Goal: Task Accomplishment & Management: Use online tool/utility

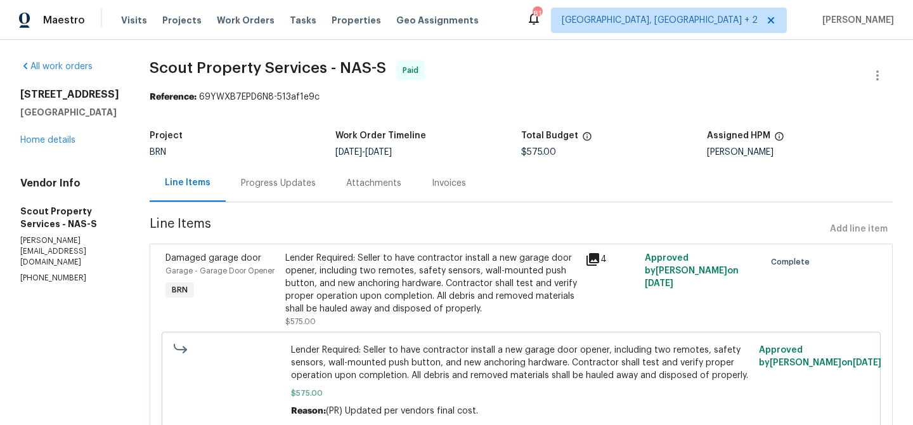
click at [229, 201] on div "Progress Updates" at bounding box center [278, 182] width 105 height 37
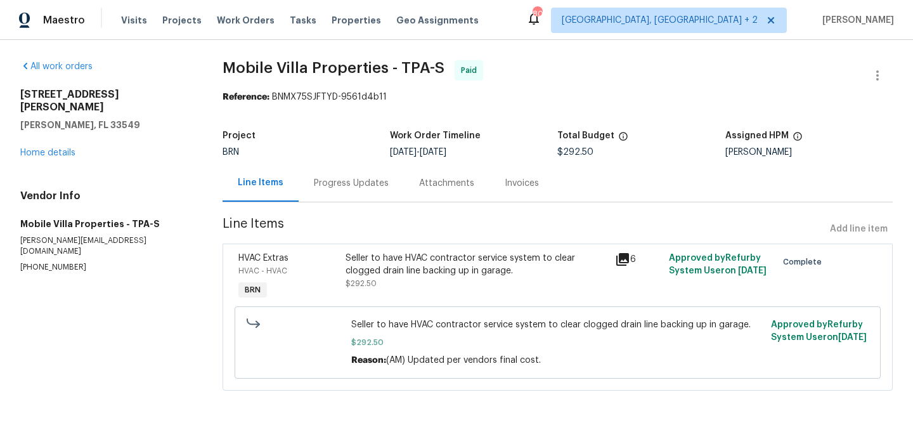
click at [345, 174] on div "Progress Updates" at bounding box center [351, 182] width 105 height 37
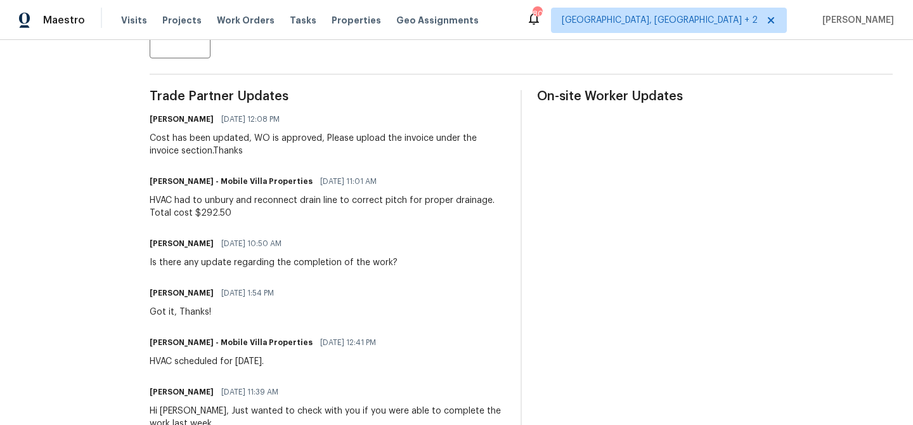
scroll to position [338, 0]
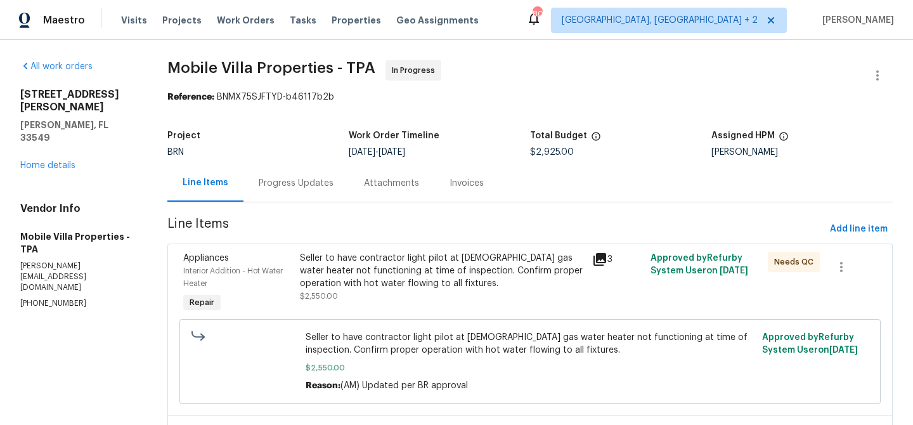
click at [336, 189] on div "Progress Updates" at bounding box center [295, 182] width 105 height 37
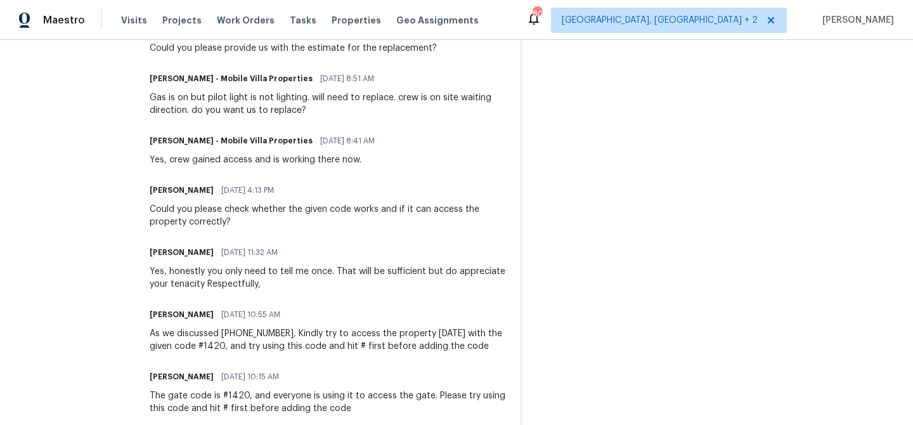
scroll to position [2308, 0]
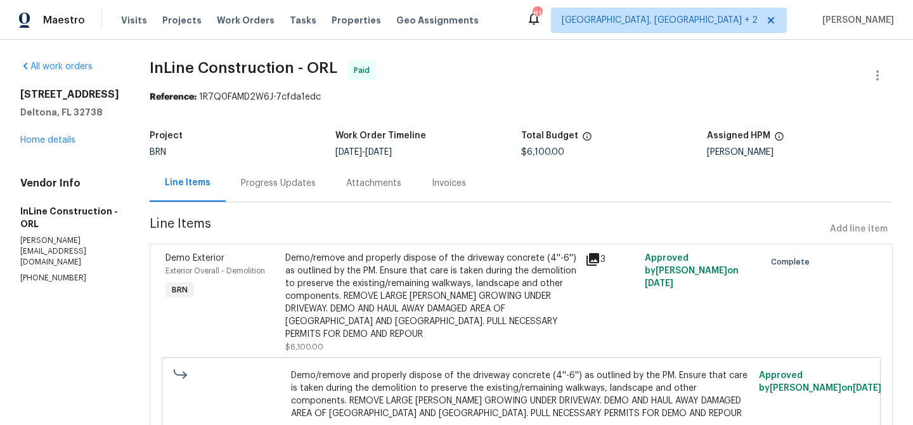
click at [280, 174] on div "Progress Updates" at bounding box center [278, 182] width 105 height 37
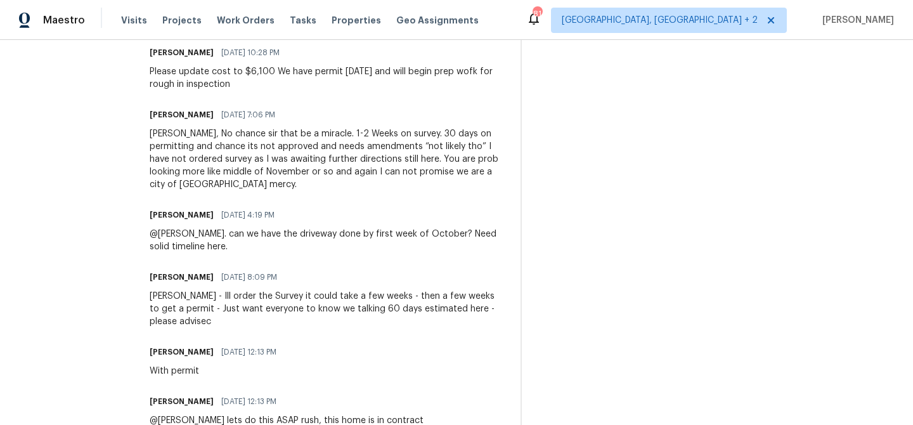
scroll to position [692, 0]
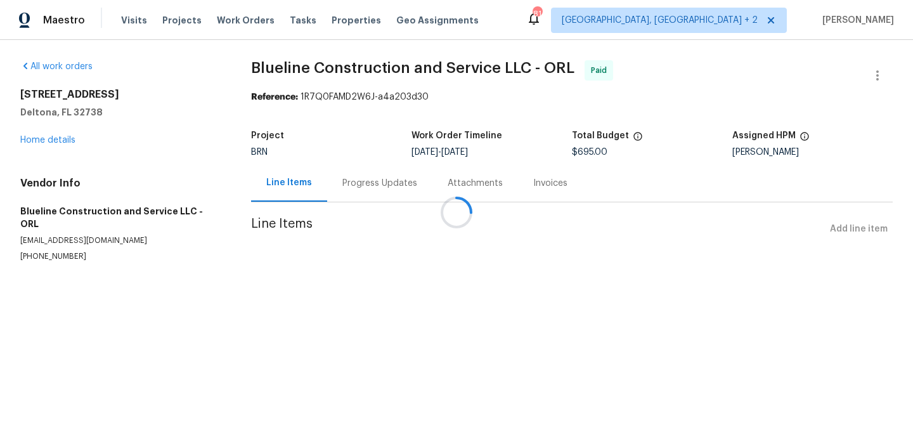
click at [345, 189] on div at bounding box center [456, 212] width 913 height 425
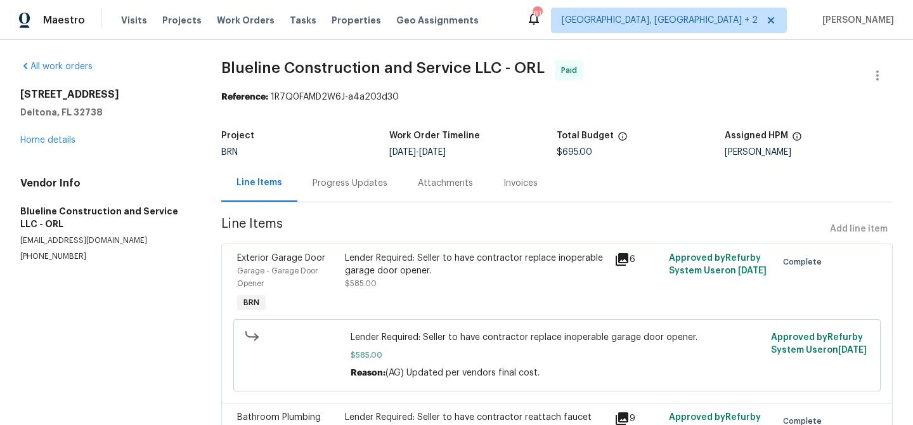
click at [345, 189] on div "Progress Updates" at bounding box center [349, 183] width 75 height 13
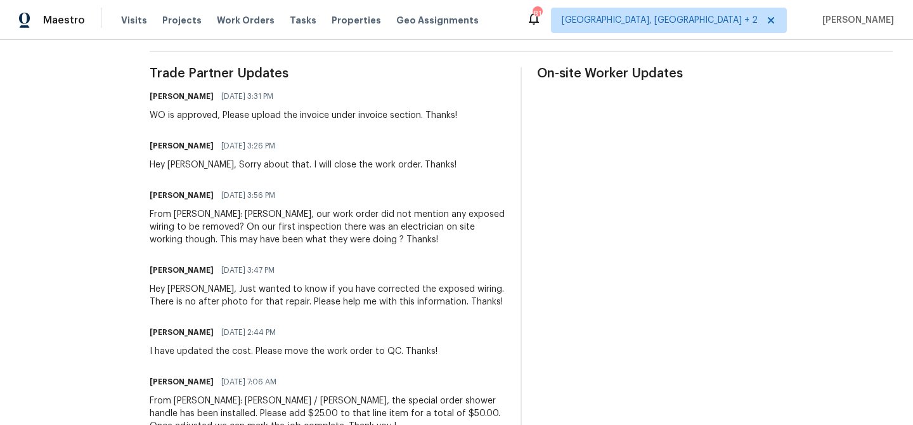
scroll to position [347, 0]
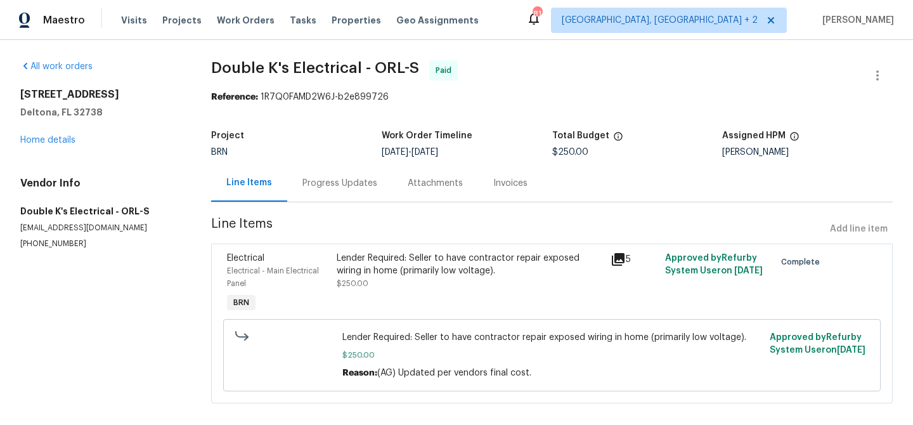
click at [324, 209] on section "Double K's Electrical - ORL-S Paid Reference: 1R7Q0FAMD2W6J-b2e899726 Project B…" at bounding box center [551, 239] width 681 height 358
click at [319, 193] on div "Progress Updates" at bounding box center [339, 182] width 105 height 37
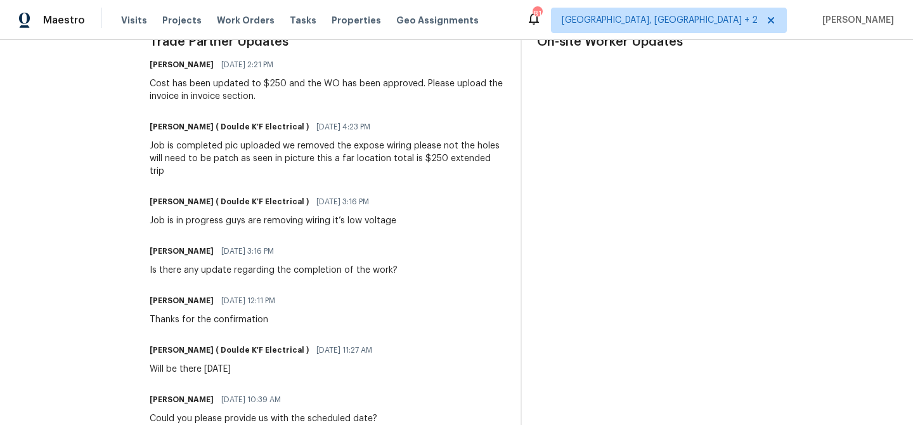
scroll to position [329, 0]
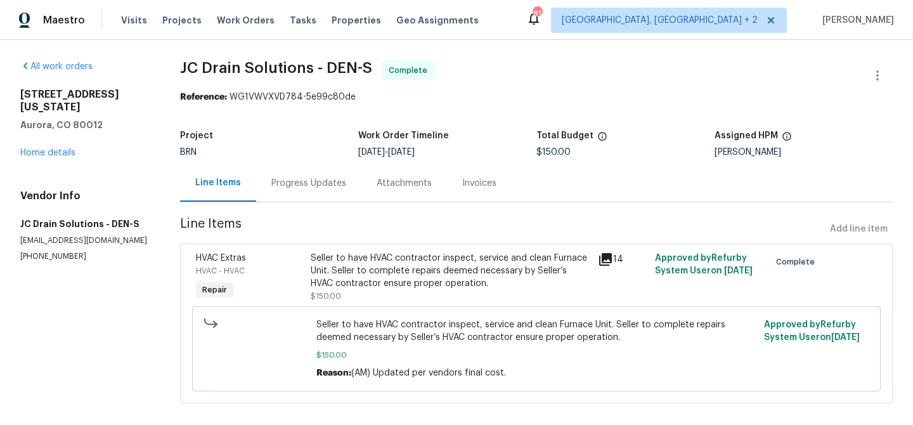
click at [307, 186] on div "Progress Updates" at bounding box center [308, 183] width 75 height 13
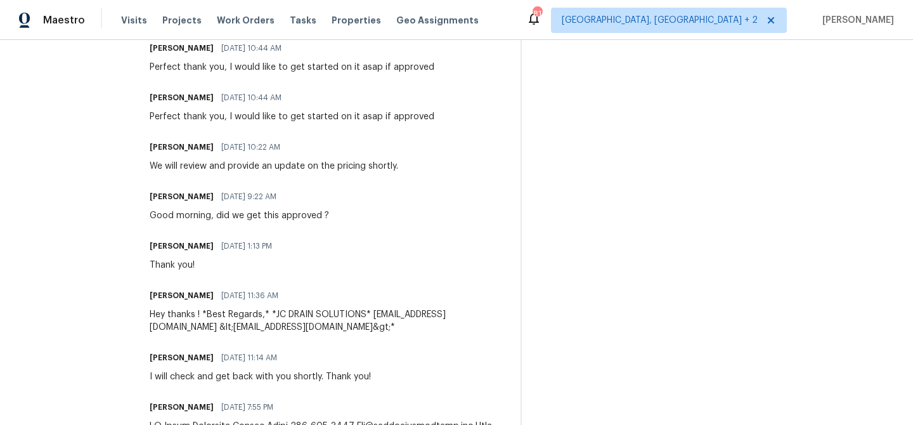
scroll to position [842, 0]
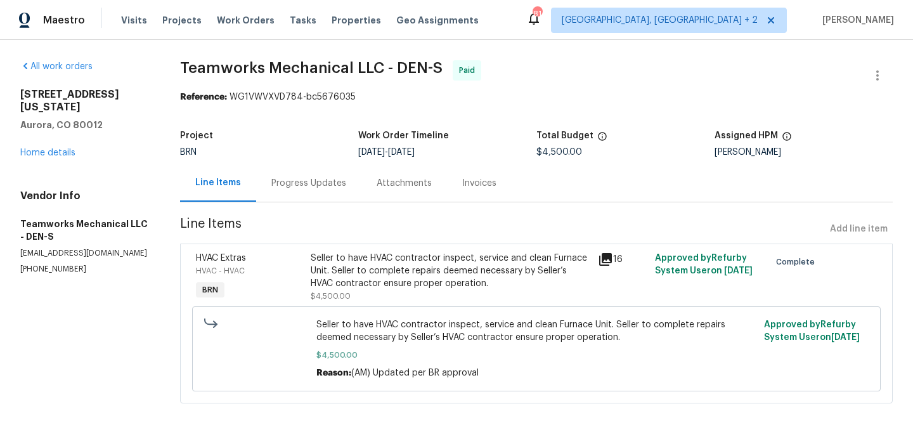
click at [303, 191] on div "Progress Updates" at bounding box center [308, 182] width 105 height 37
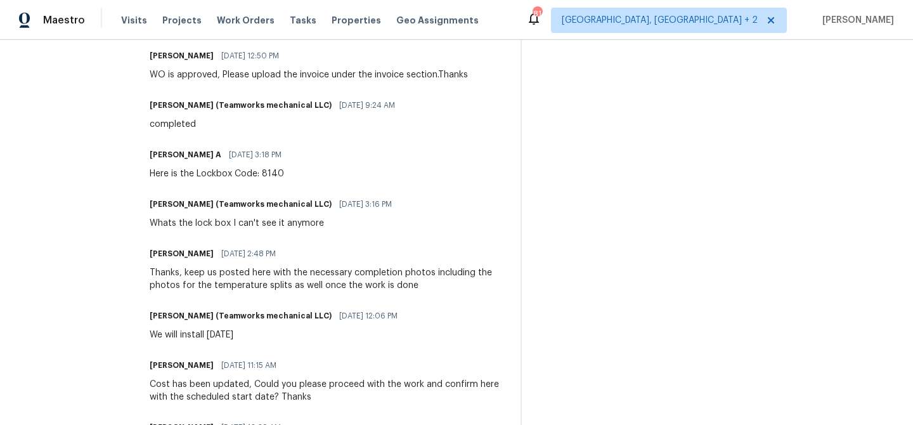
scroll to position [345, 0]
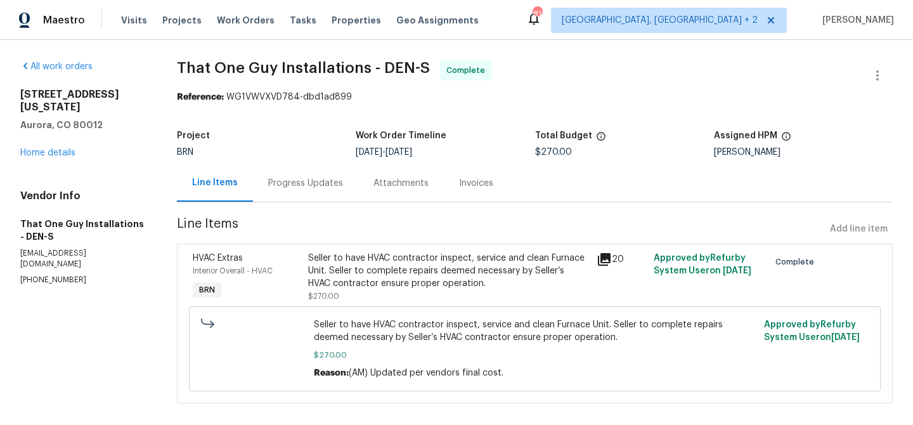
click at [314, 183] on div "Progress Updates" at bounding box center [305, 183] width 75 height 13
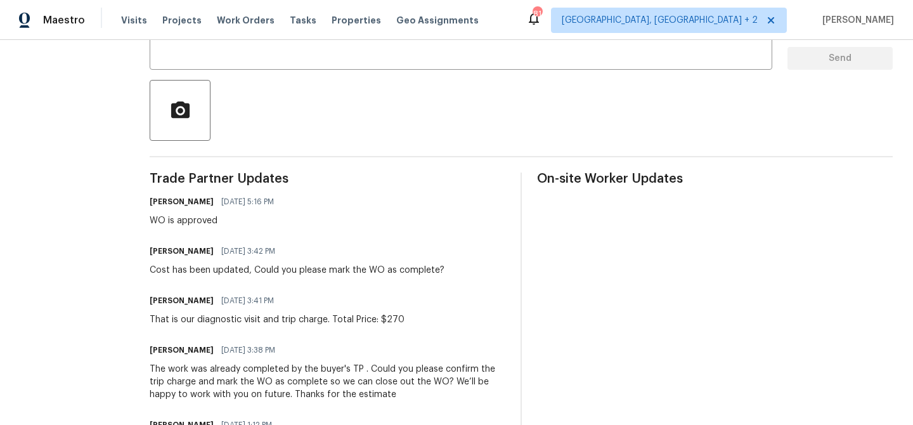
scroll to position [250, 0]
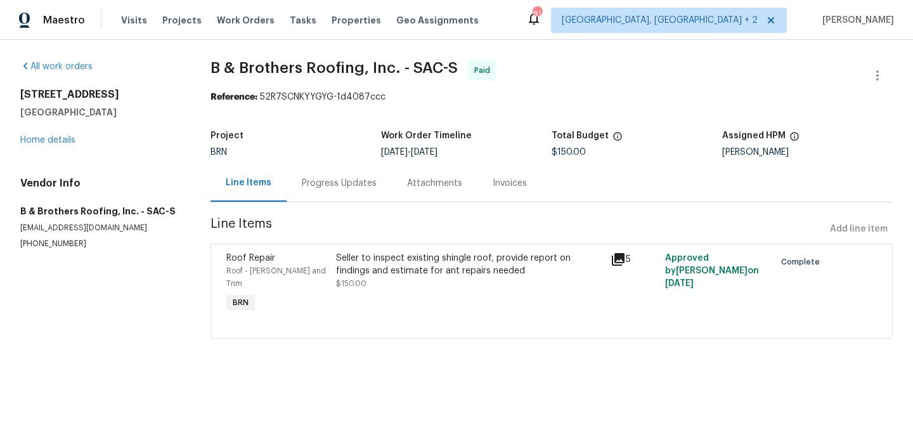
click at [332, 186] on div "Progress Updates" at bounding box center [339, 183] width 75 height 13
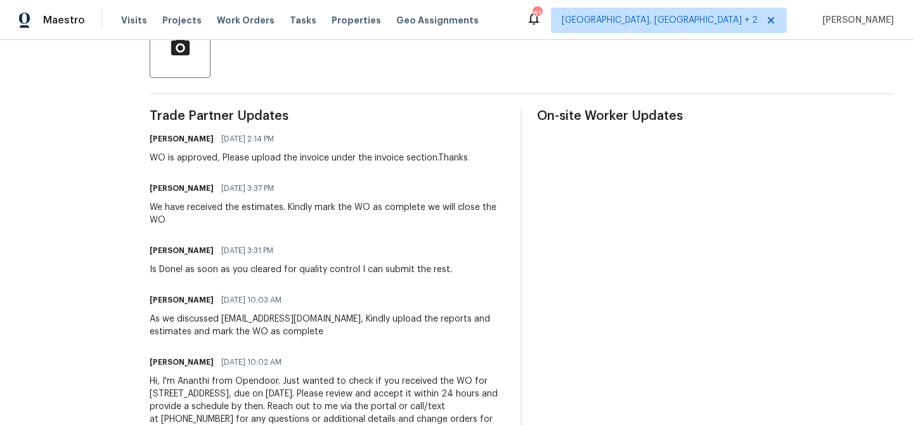
scroll to position [370, 0]
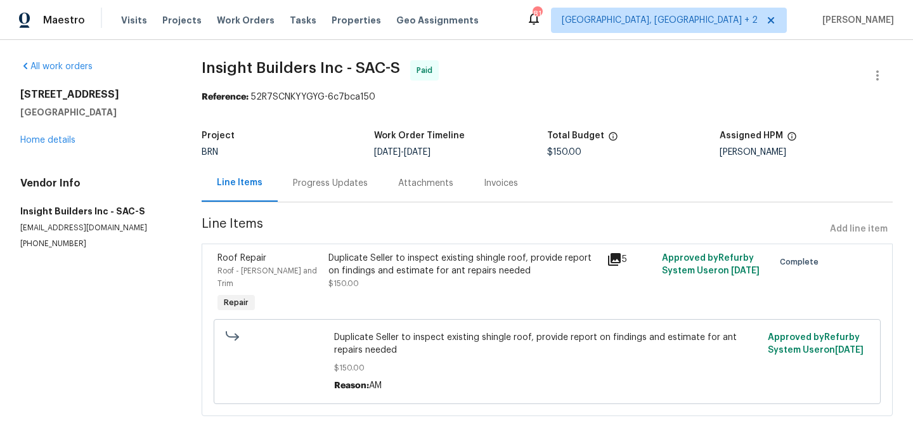
click at [336, 200] on div "Progress Updates" at bounding box center [330, 182] width 105 height 37
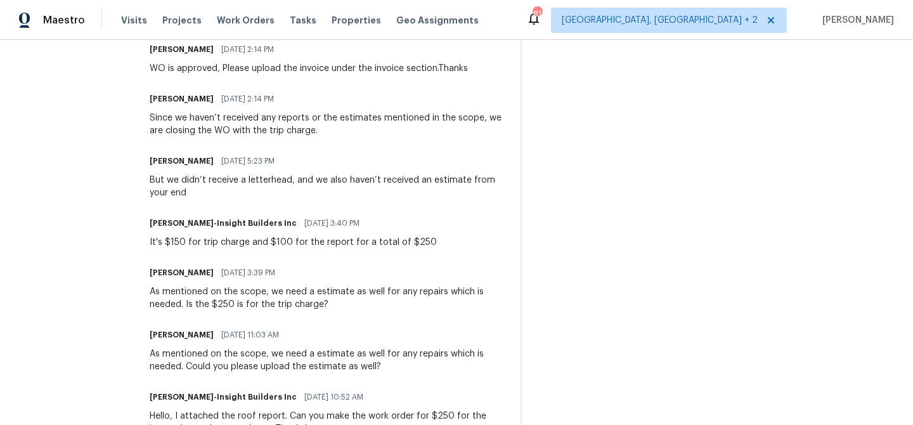
scroll to position [336, 0]
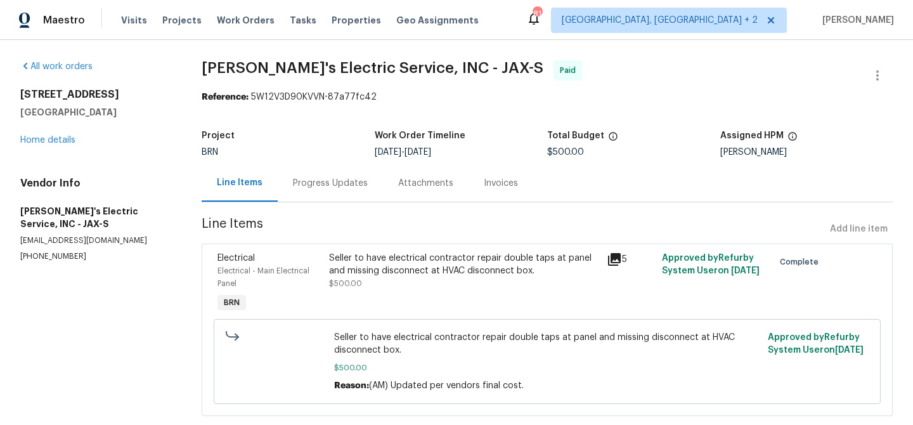
click at [312, 181] on div "Progress Updates" at bounding box center [330, 183] width 75 height 13
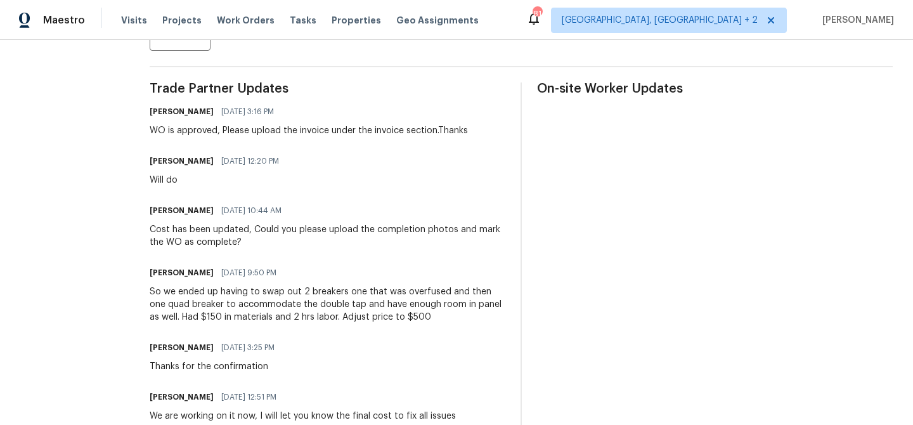
scroll to position [338, 0]
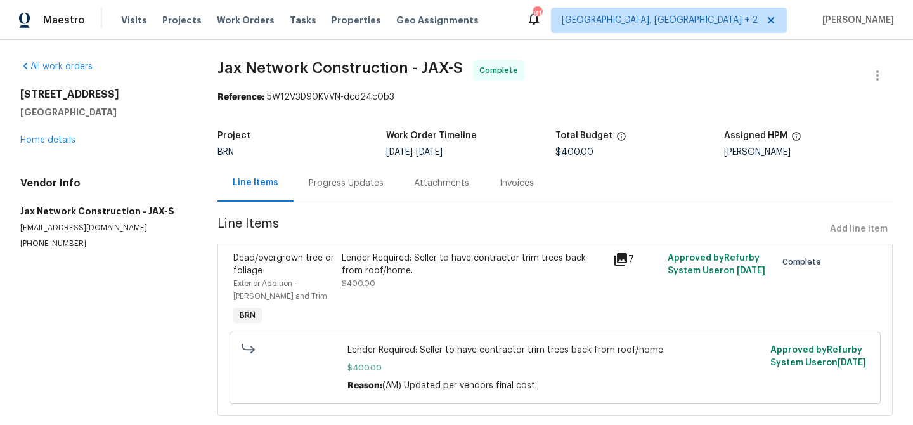
click at [323, 173] on div "Progress Updates" at bounding box center [345, 182] width 105 height 37
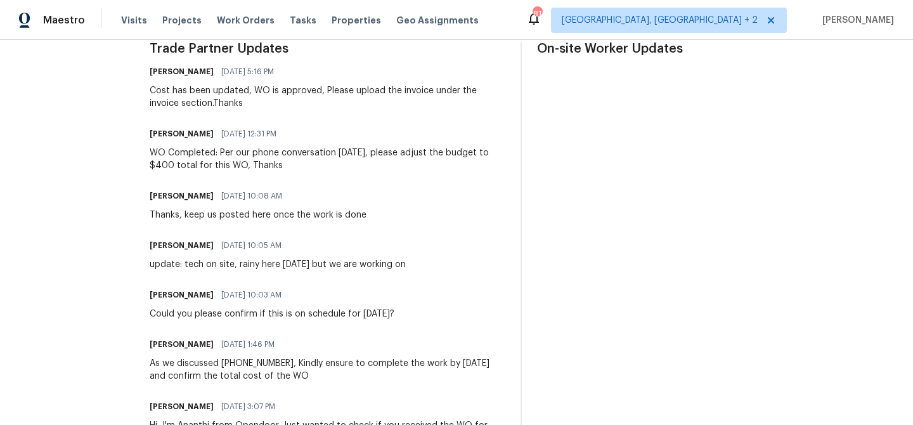
scroll to position [385, 0]
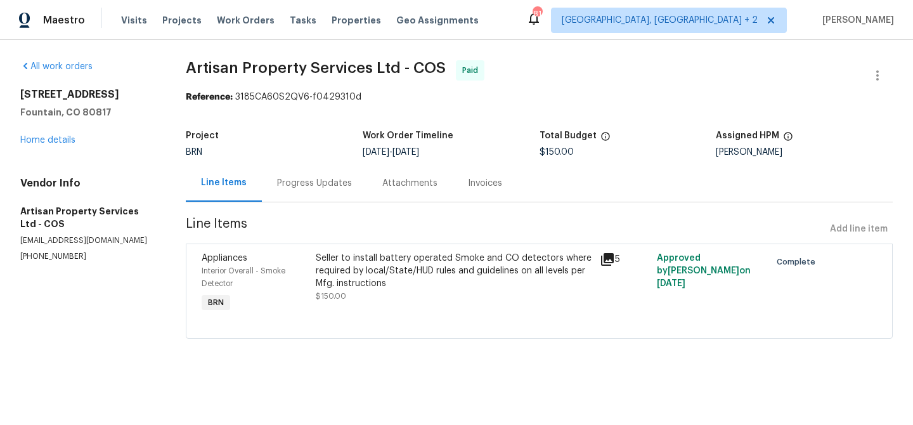
click at [295, 190] on div "Progress Updates" at bounding box center [314, 182] width 105 height 37
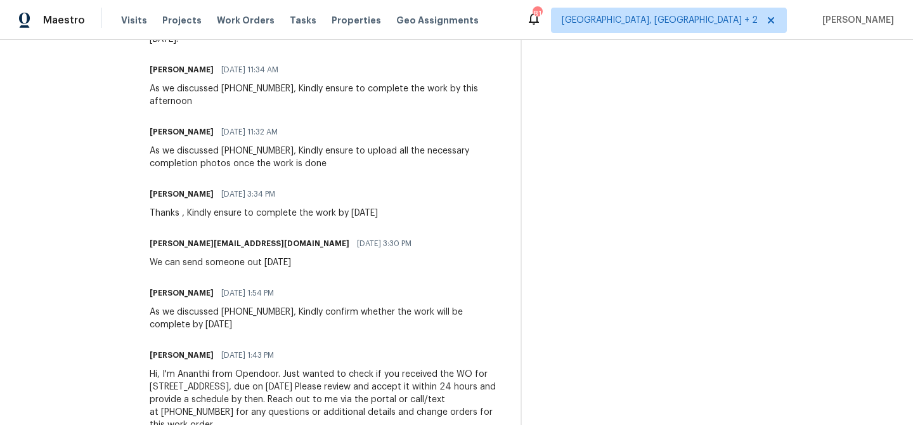
scroll to position [514, 0]
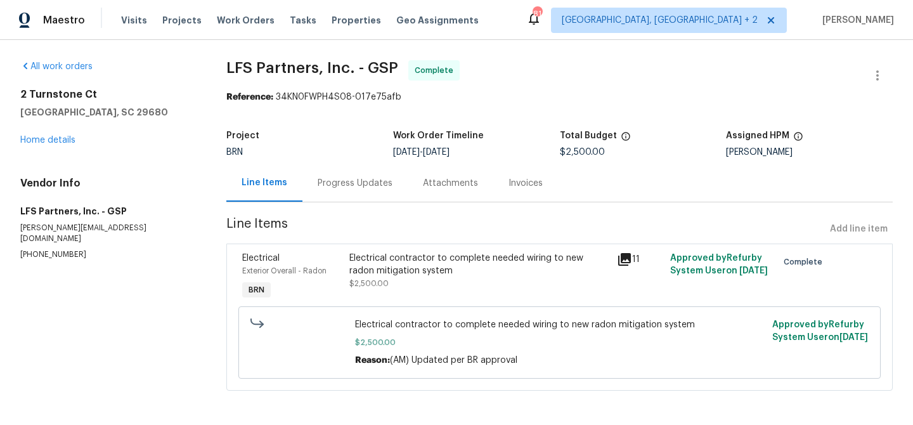
click at [318, 187] on div "Progress Updates" at bounding box center [355, 183] width 75 height 13
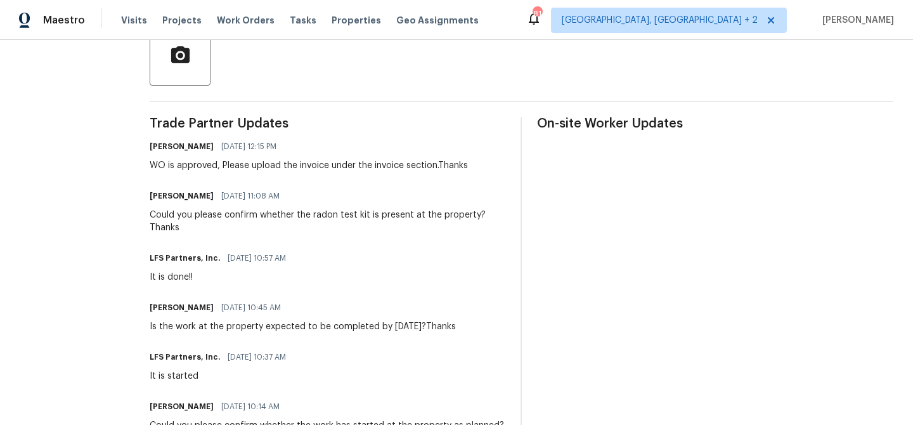
scroll to position [311, 0]
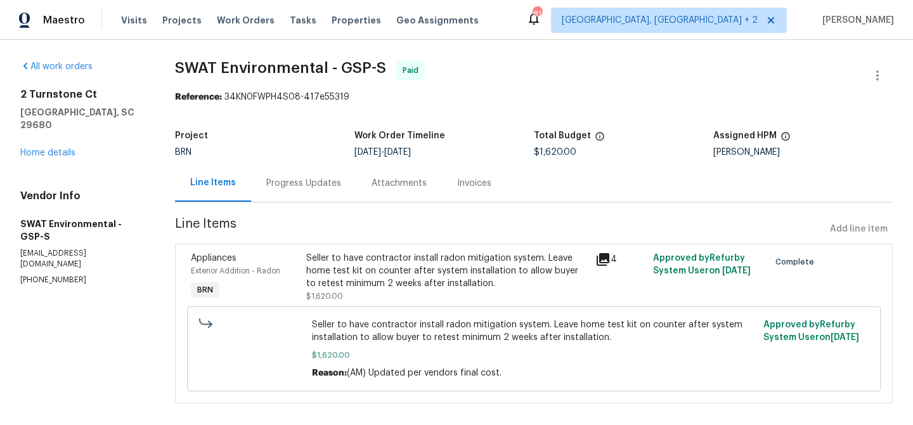
click at [285, 212] on section "SWAT Environmental - GSP-S Paid Reference: 34KN0FWPH4S08-417e55319 Project BRN …" at bounding box center [534, 239] width 718 height 358
click at [282, 190] on div "Progress Updates" at bounding box center [303, 182] width 105 height 37
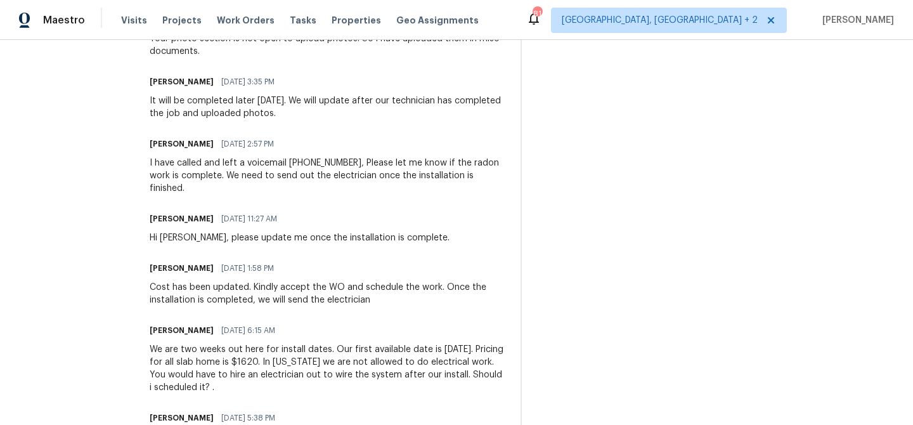
scroll to position [586, 0]
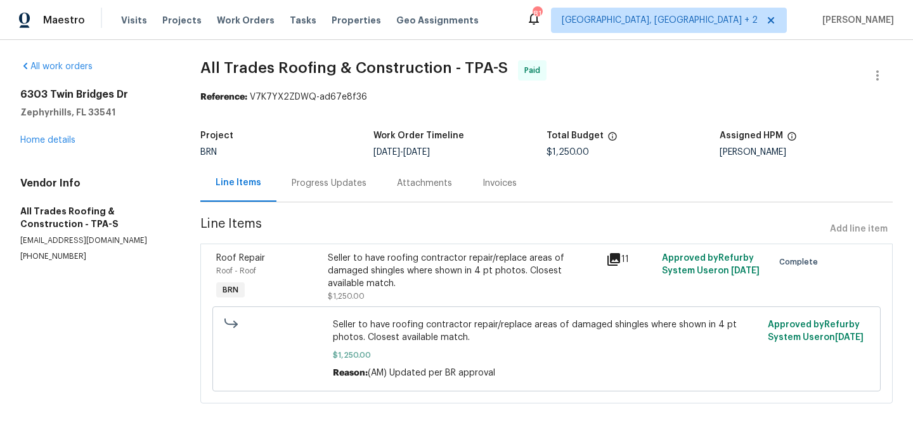
click at [337, 193] on div "Progress Updates" at bounding box center [328, 182] width 105 height 37
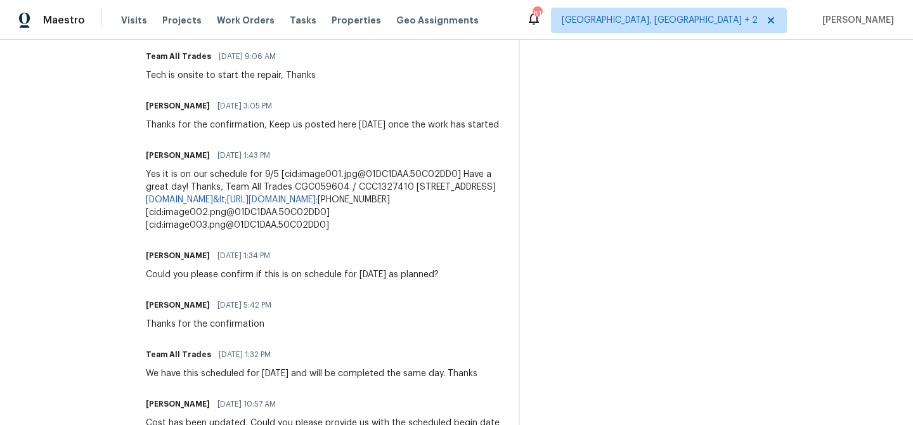
scroll to position [545, 0]
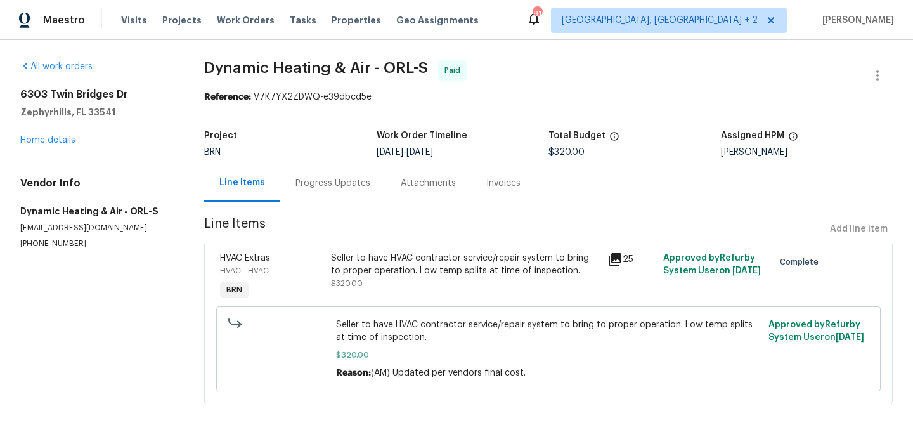
click at [326, 184] on div "Progress Updates" at bounding box center [332, 183] width 75 height 13
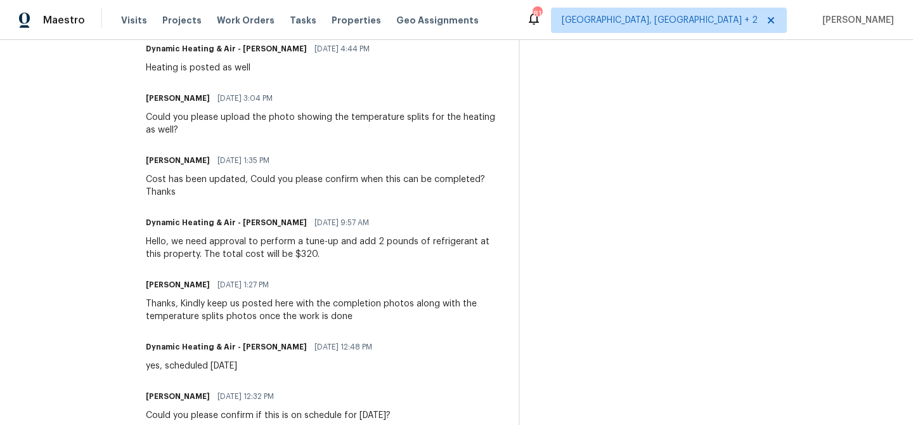
scroll to position [460, 0]
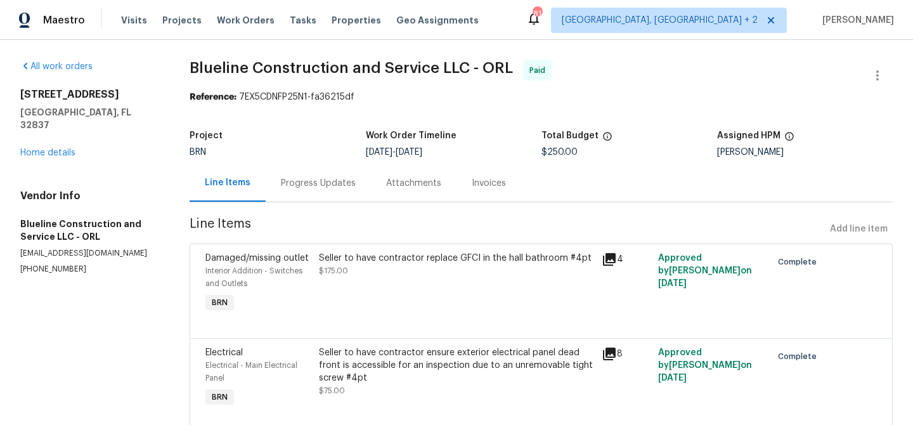
click at [312, 178] on div "Progress Updates" at bounding box center [318, 183] width 75 height 13
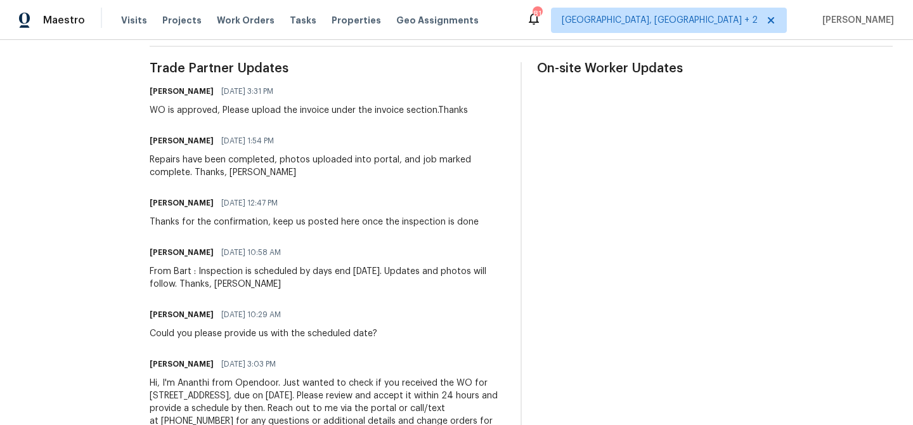
scroll to position [372, 0]
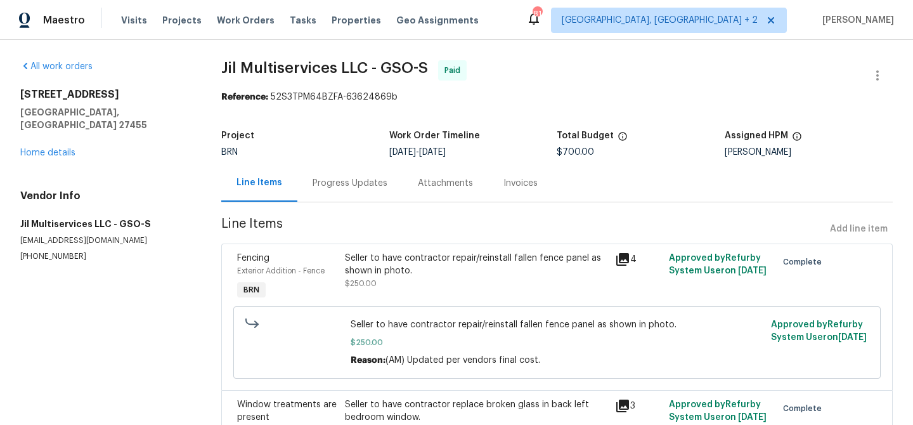
click at [355, 174] on div "Progress Updates" at bounding box center [349, 182] width 105 height 37
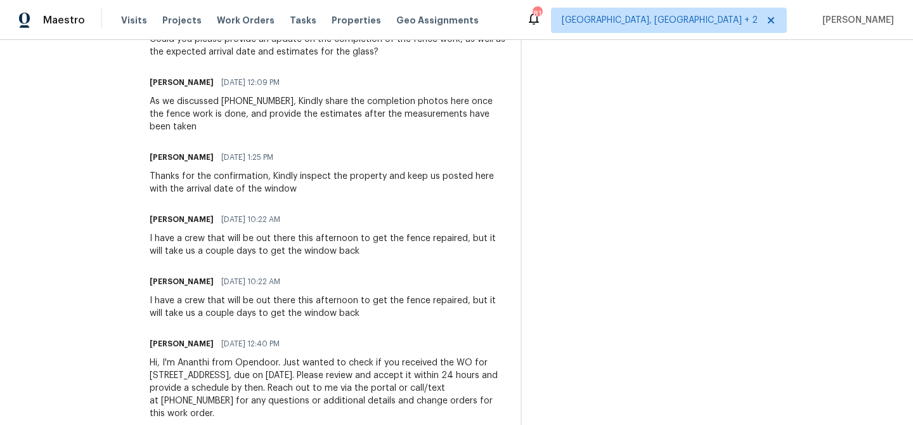
scroll to position [1016, 0]
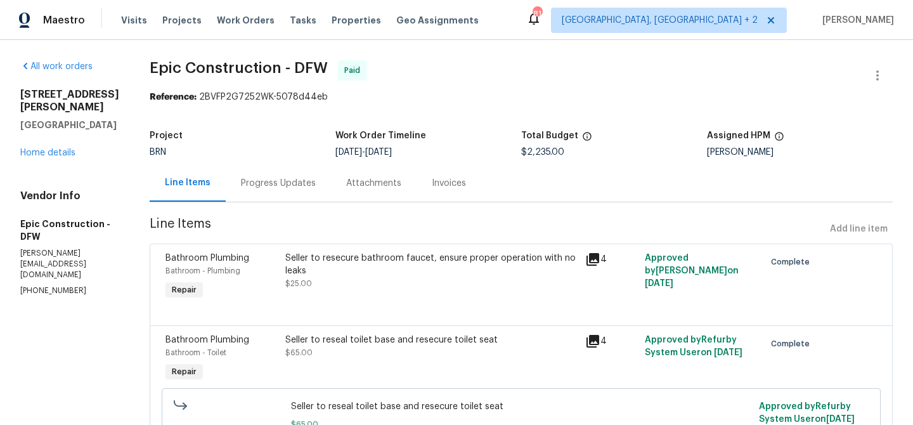
click at [346, 182] on div "Attachments" at bounding box center [373, 183] width 55 height 13
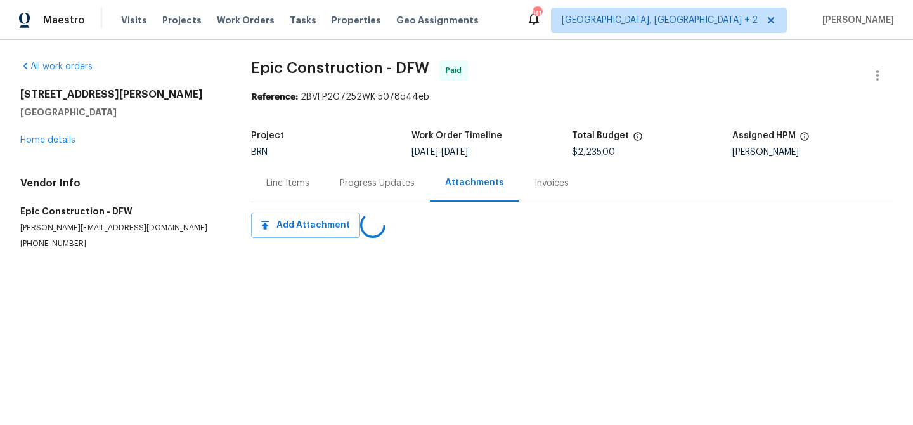
click at [323, 185] on div "Line Items" at bounding box center [288, 182] width 74 height 37
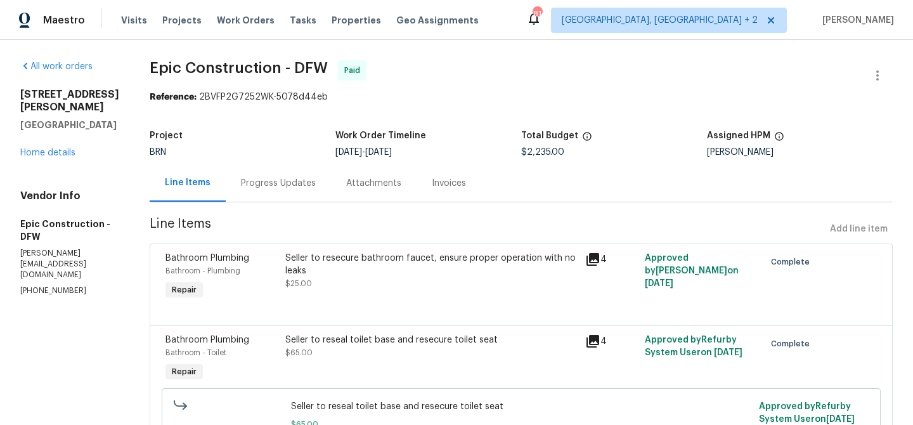
click at [277, 181] on div "Progress Updates" at bounding box center [278, 183] width 75 height 13
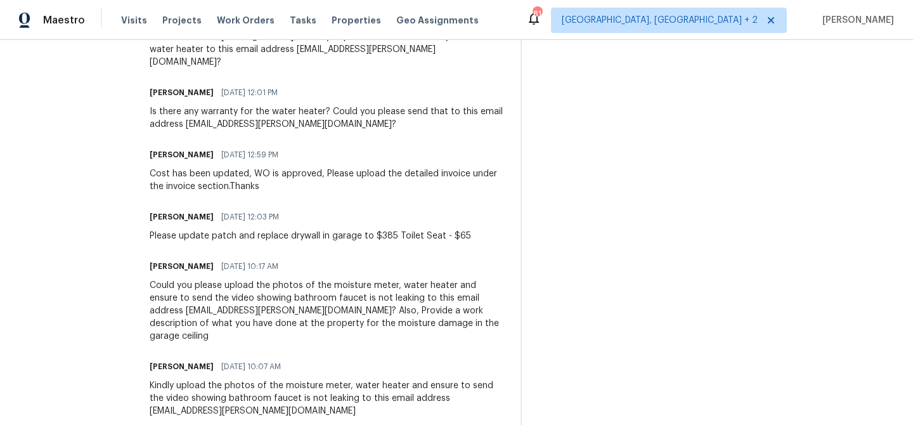
scroll to position [494, 0]
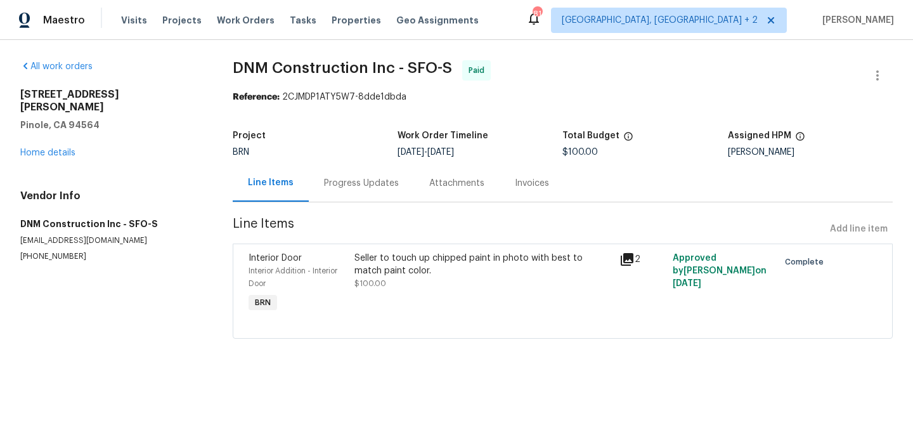
click at [347, 186] on div "Progress Updates" at bounding box center [361, 183] width 75 height 13
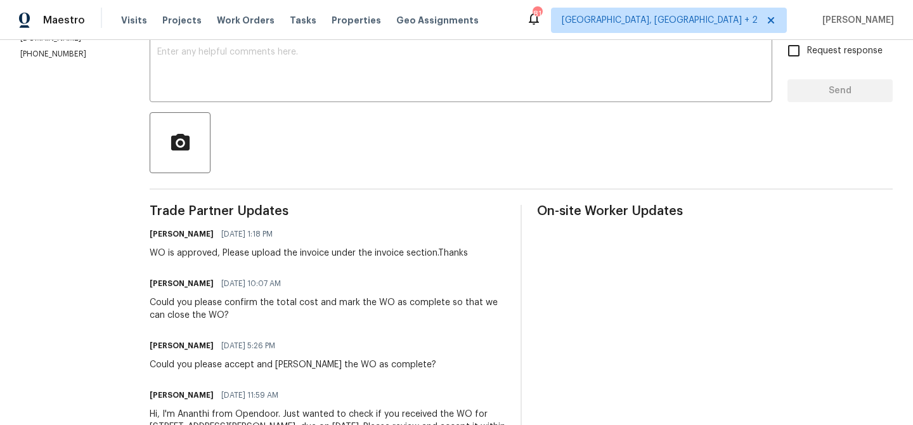
scroll to position [307, 0]
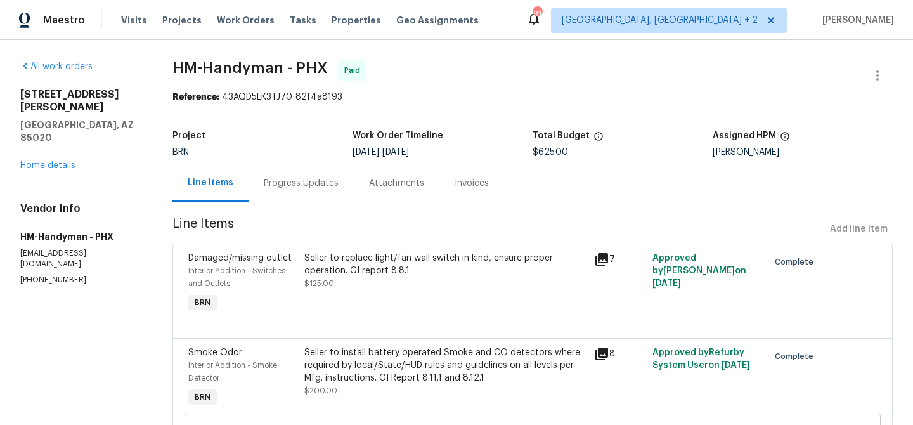
click at [295, 174] on div "Progress Updates" at bounding box center [300, 182] width 105 height 37
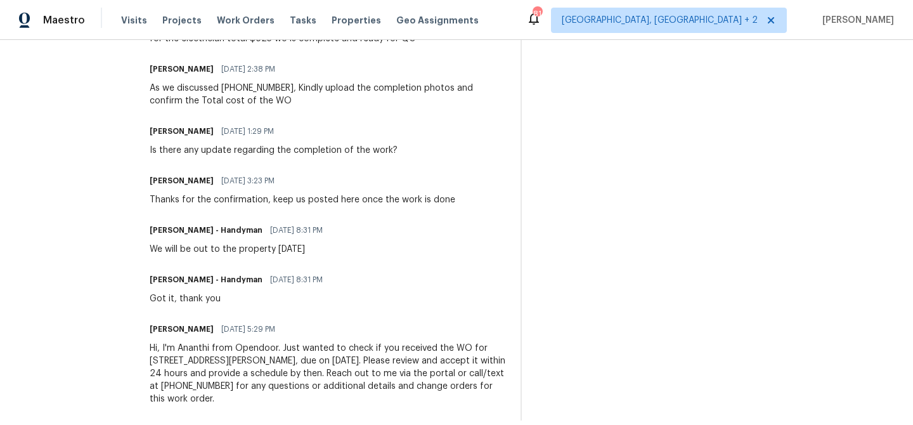
scroll to position [519, 0]
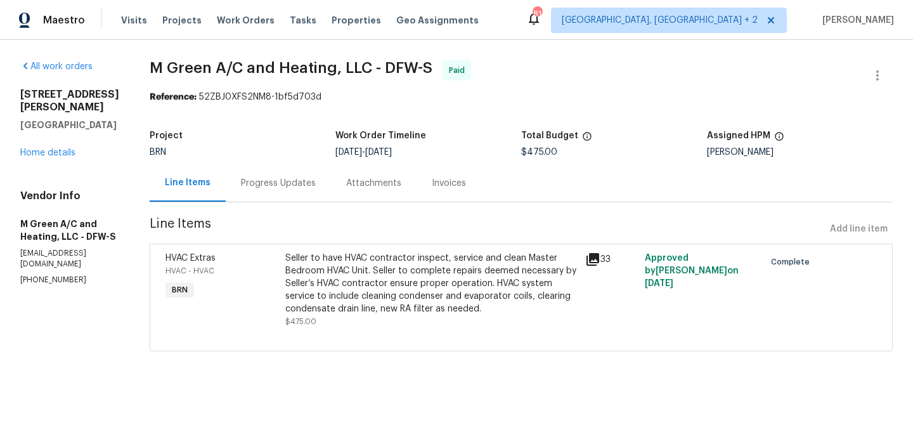
click at [316, 188] on div "Progress Updates" at bounding box center [278, 183] width 75 height 13
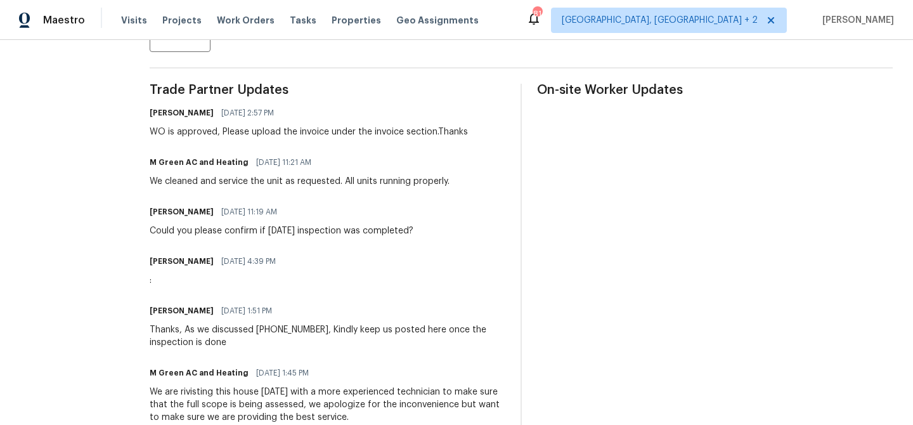
scroll to position [329, 0]
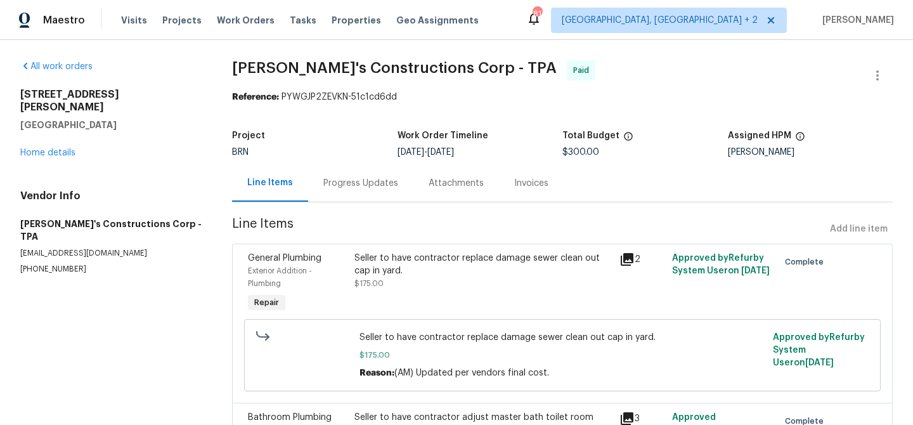
click at [323, 172] on div "Progress Updates" at bounding box center [360, 182] width 105 height 37
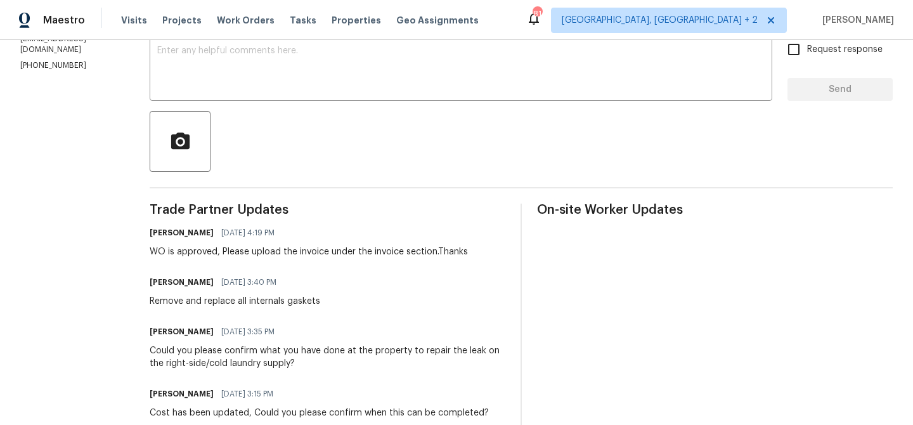
scroll to position [555, 0]
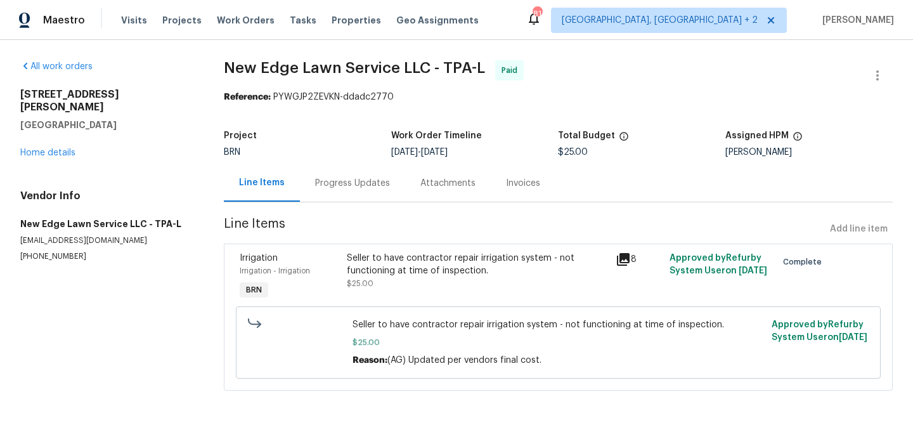
click at [337, 172] on div "Progress Updates" at bounding box center [352, 182] width 105 height 37
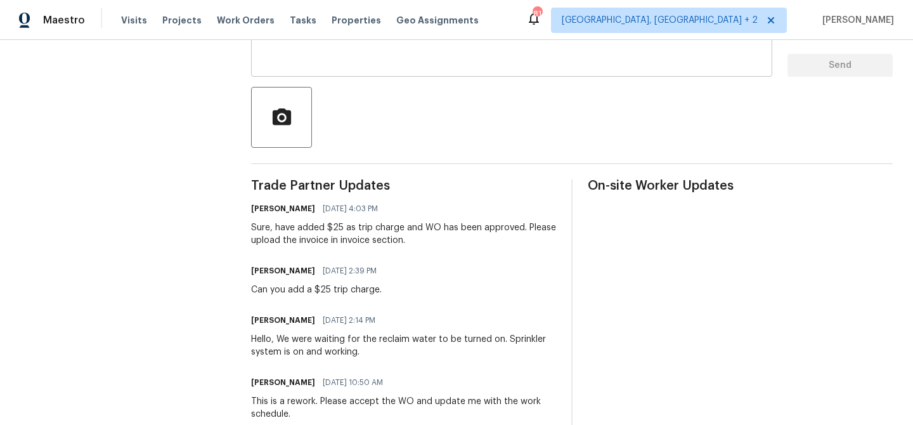
scroll to position [282, 0]
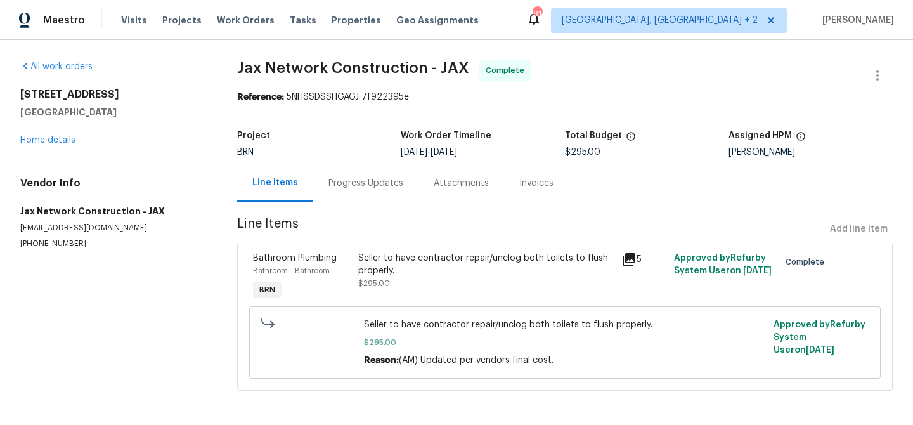
click at [338, 193] on div "Progress Updates" at bounding box center [365, 182] width 105 height 37
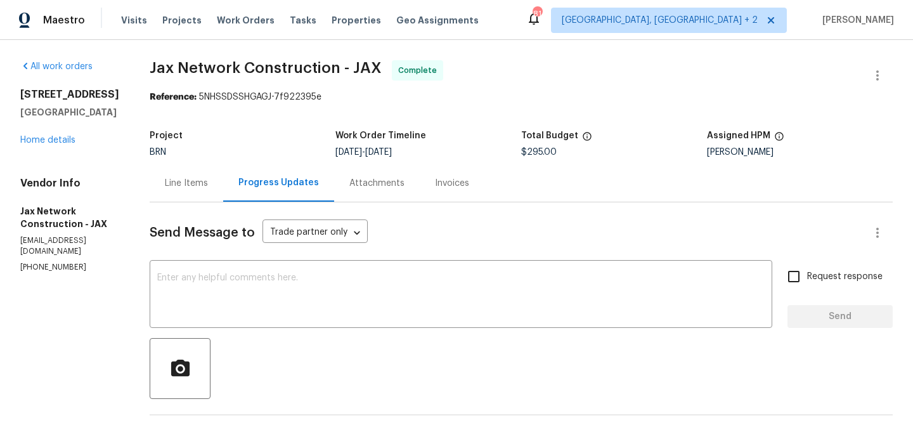
scroll to position [408, 0]
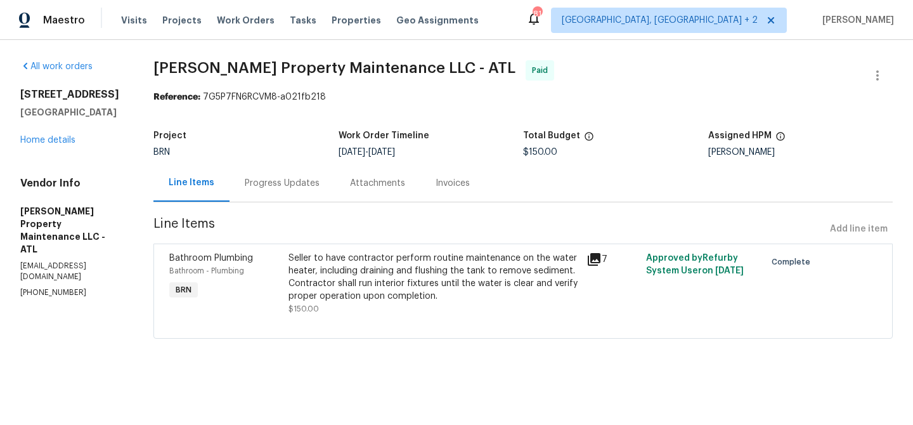
click at [272, 186] on div "Progress Updates" at bounding box center [282, 183] width 75 height 13
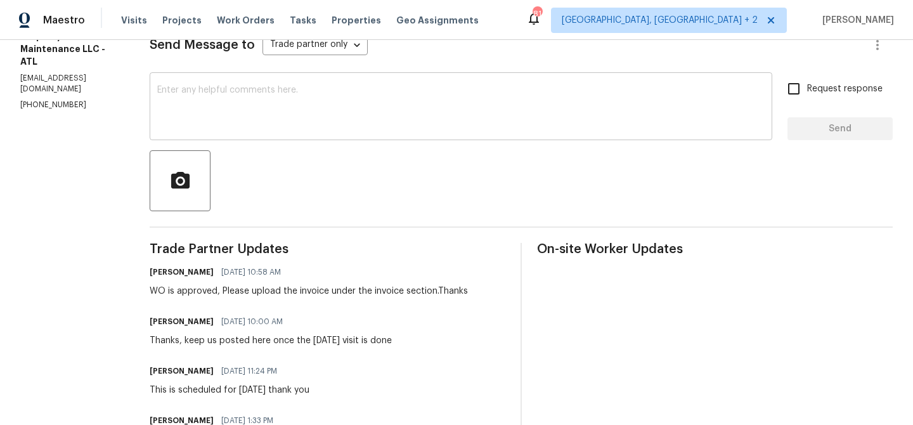
scroll to position [295, 0]
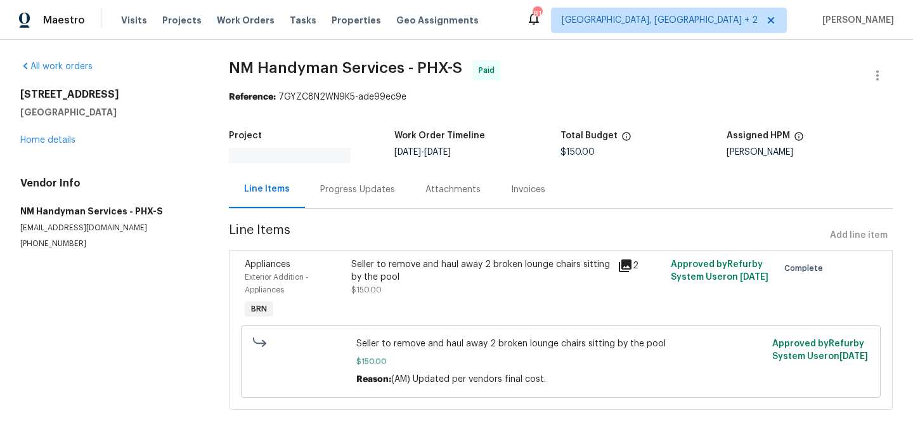
click at [336, 184] on div "Progress Updates" at bounding box center [357, 189] width 75 height 13
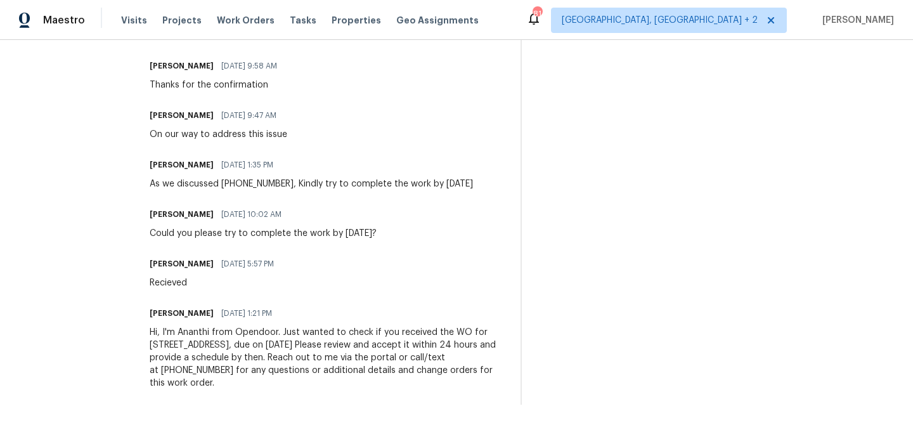
scroll to position [366, 0]
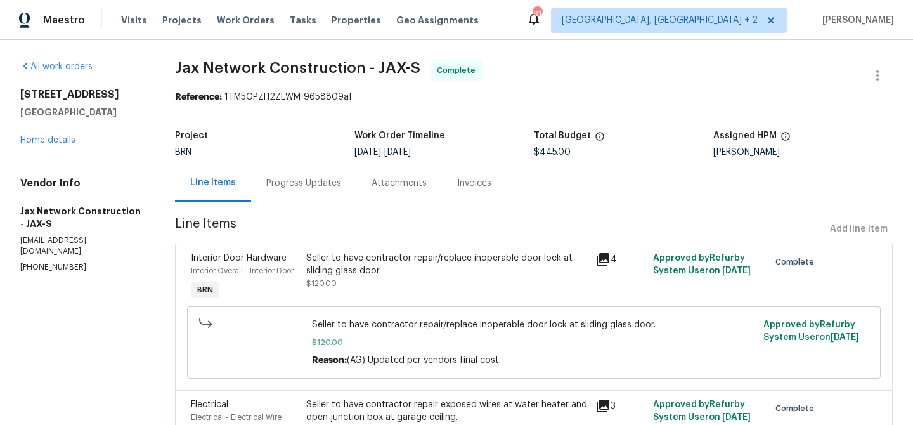
click at [286, 189] on div "Progress Updates" at bounding box center [303, 183] width 75 height 13
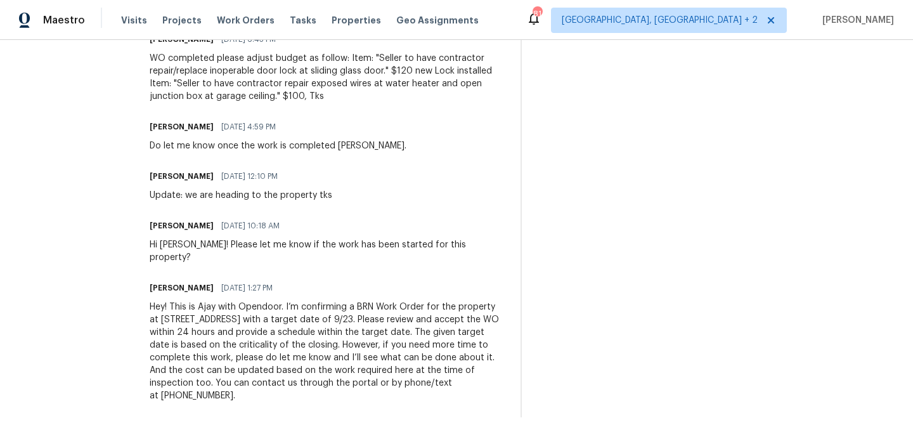
scroll to position [347, 0]
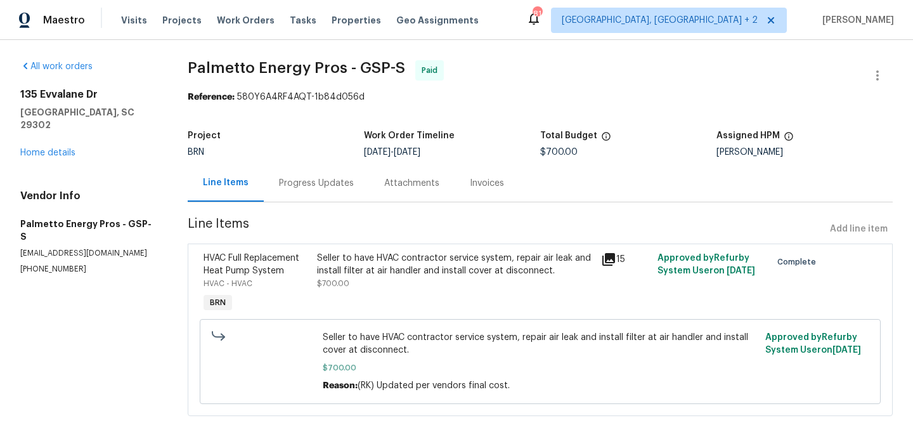
click at [319, 186] on div "Progress Updates" at bounding box center [316, 183] width 75 height 13
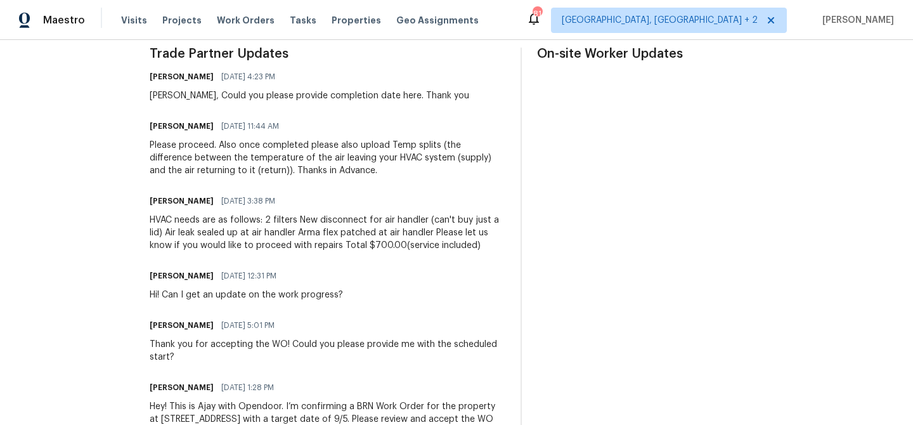
scroll to position [371, 0]
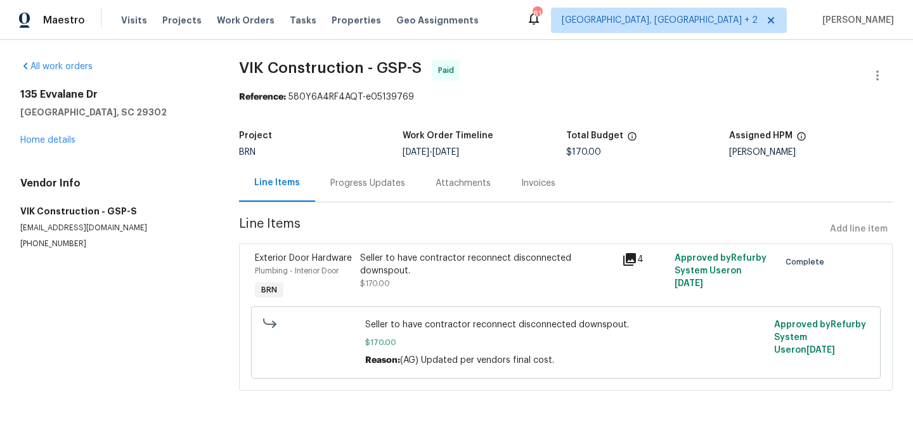
click at [375, 171] on div "Progress Updates" at bounding box center [367, 182] width 105 height 37
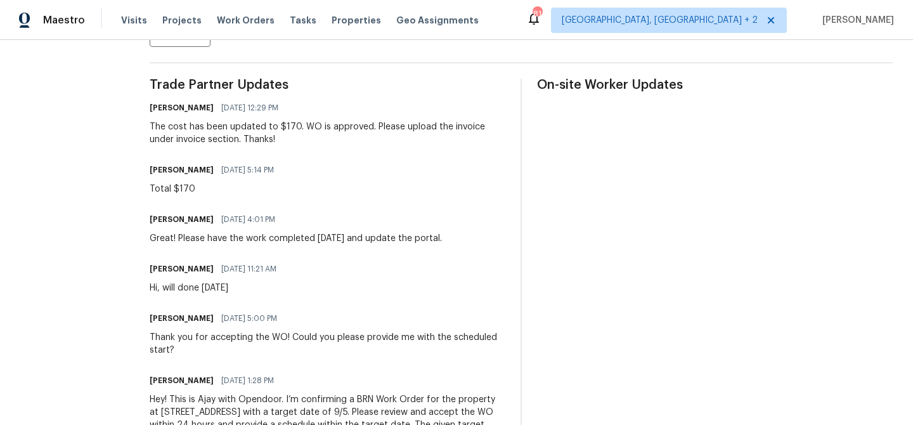
scroll to position [457, 0]
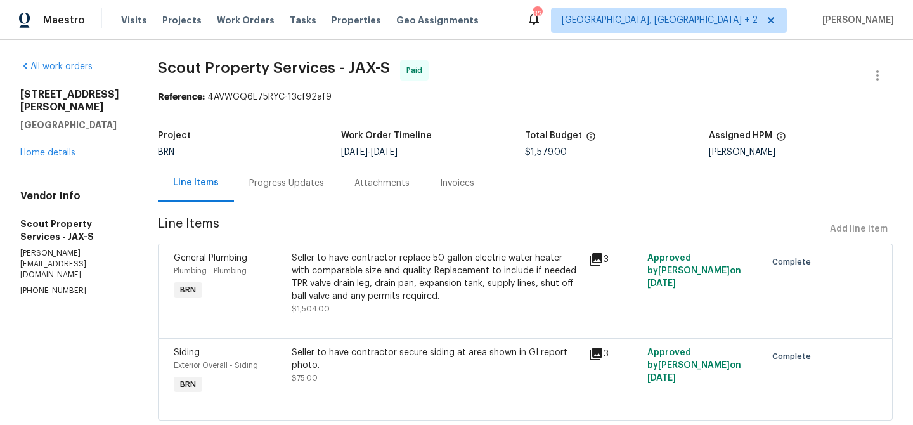
click at [285, 184] on div "Progress Updates" at bounding box center [286, 183] width 75 height 13
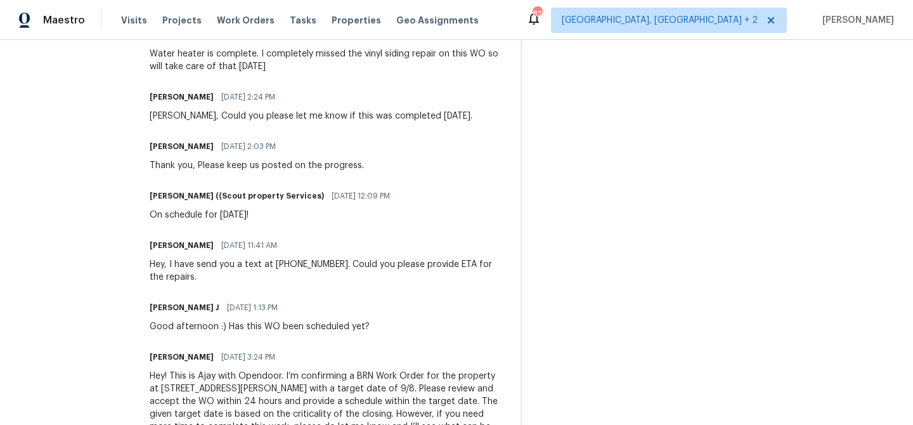
scroll to position [543, 0]
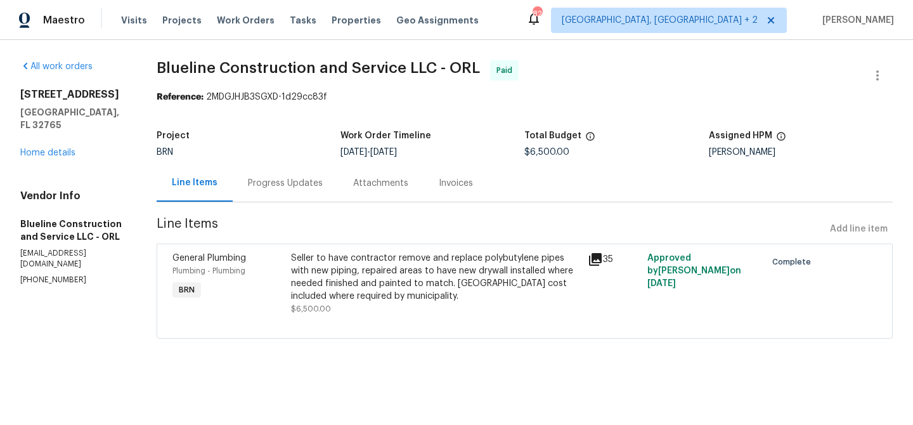
click at [302, 188] on div "Progress Updates" at bounding box center [285, 183] width 75 height 13
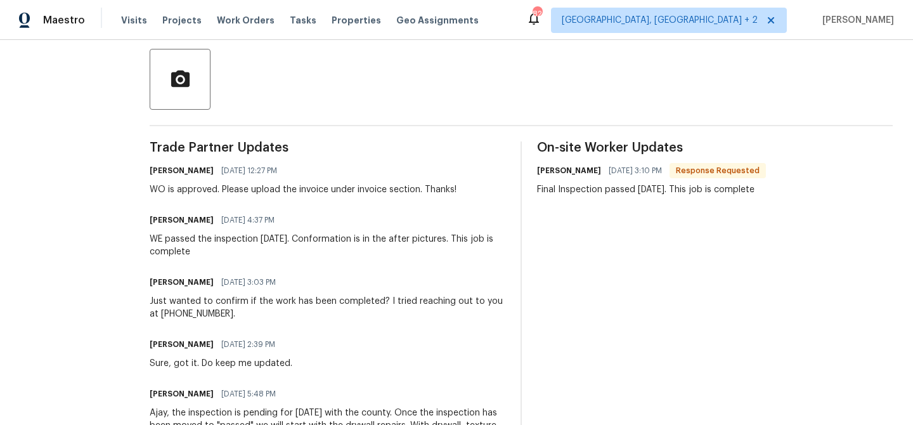
scroll to position [274, 0]
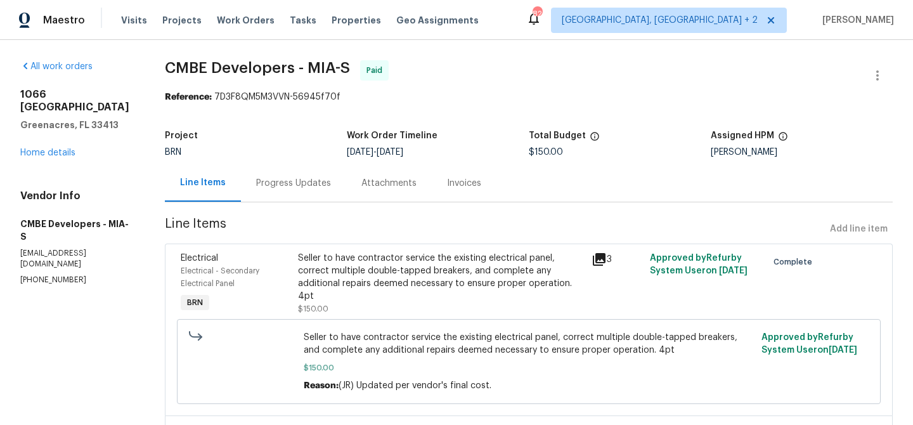
click at [274, 188] on div "Progress Updates" at bounding box center [293, 183] width 75 height 13
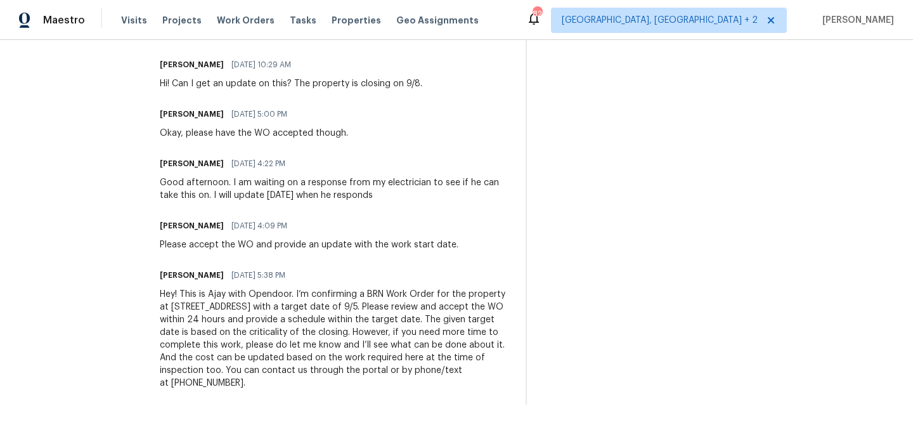
scroll to position [304, 0]
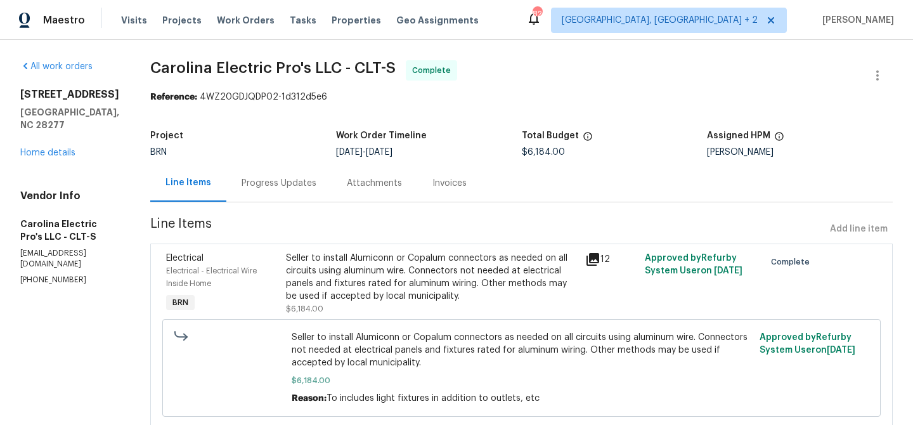
click at [301, 184] on div "Progress Updates" at bounding box center [278, 183] width 75 height 13
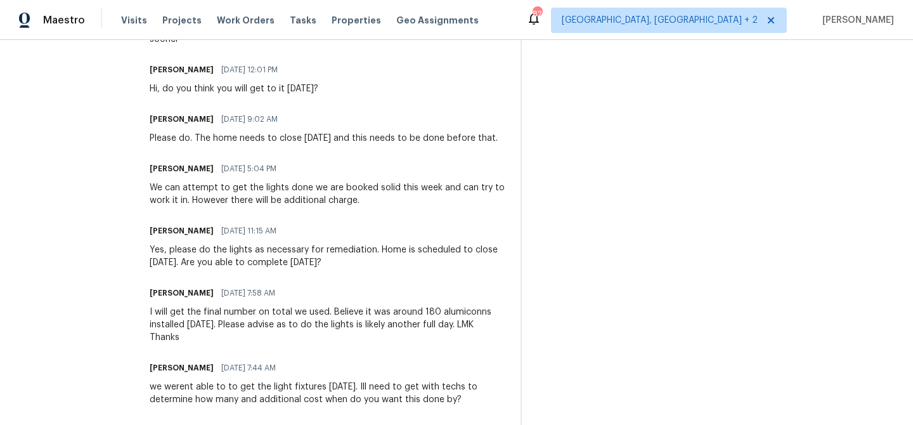
scroll to position [1126, 0]
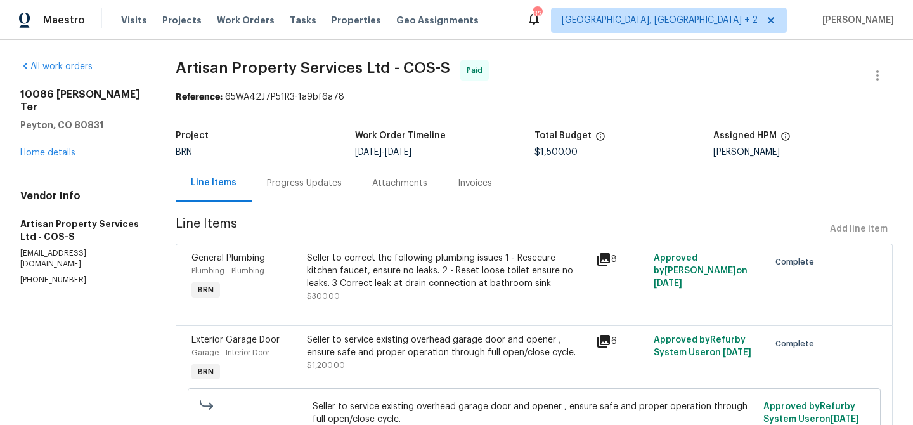
click at [313, 181] on div "Progress Updates" at bounding box center [304, 183] width 75 height 13
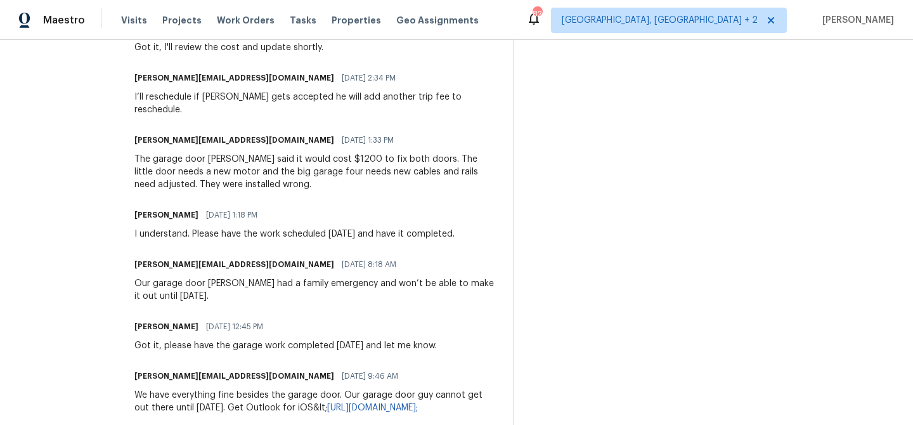
scroll to position [638, 0]
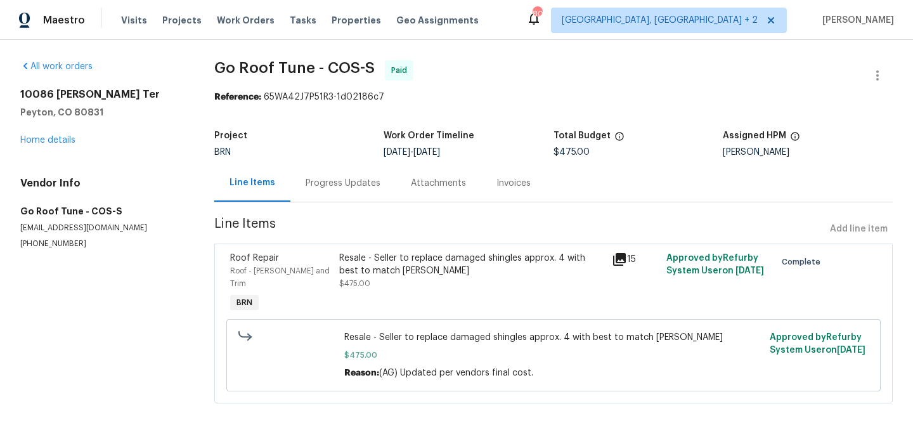
click at [342, 191] on div "Progress Updates" at bounding box center [342, 182] width 105 height 37
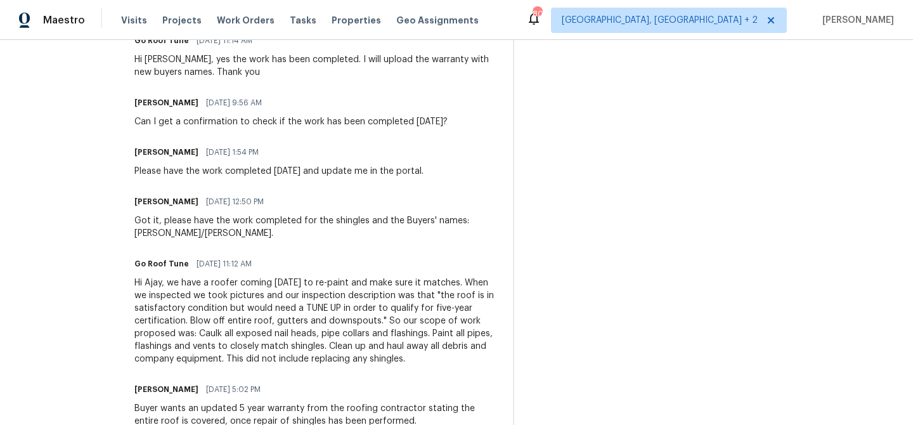
scroll to position [847, 0]
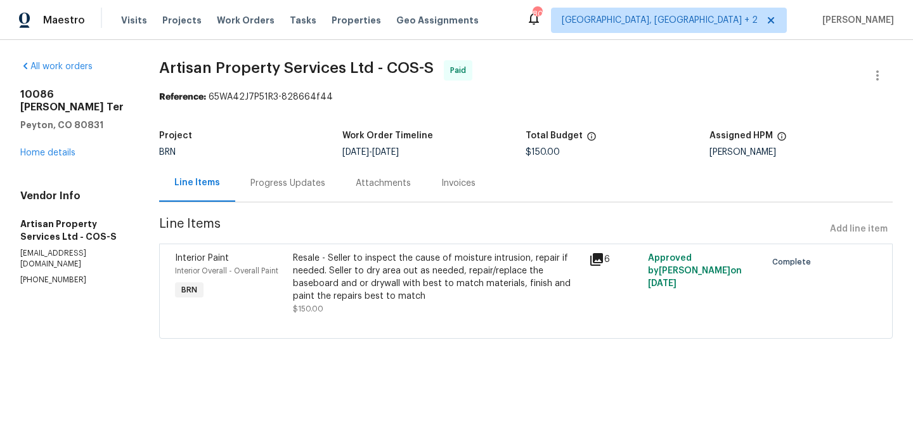
click at [311, 182] on div "Progress Updates" at bounding box center [287, 183] width 75 height 13
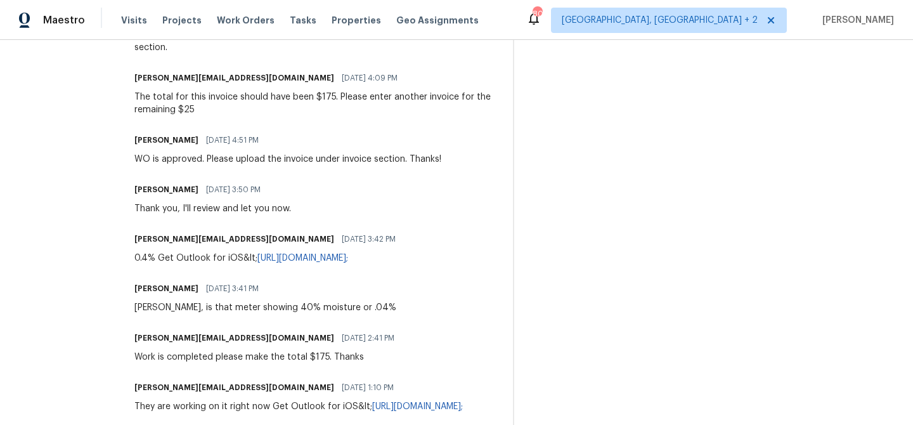
scroll to position [725, 0]
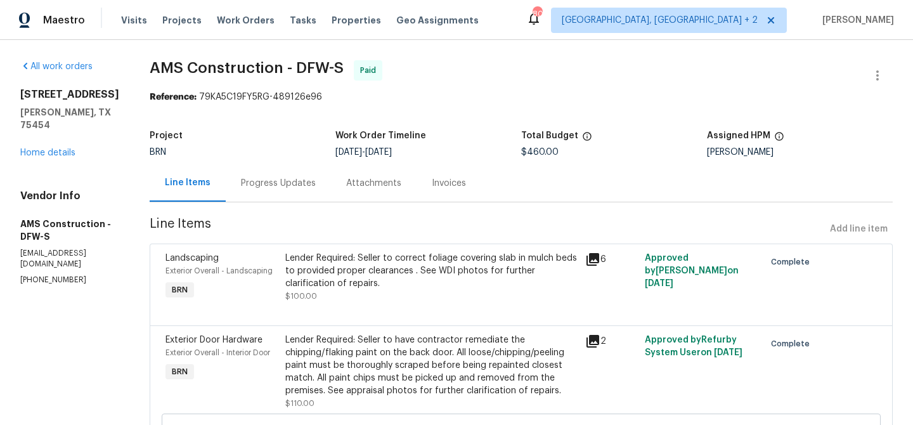
click at [274, 166] on div "Progress Updates" at bounding box center [278, 182] width 105 height 37
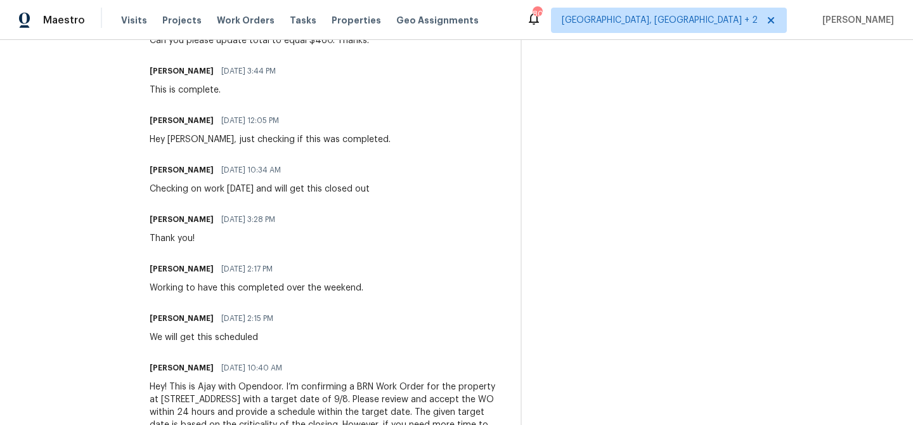
scroll to position [389, 0]
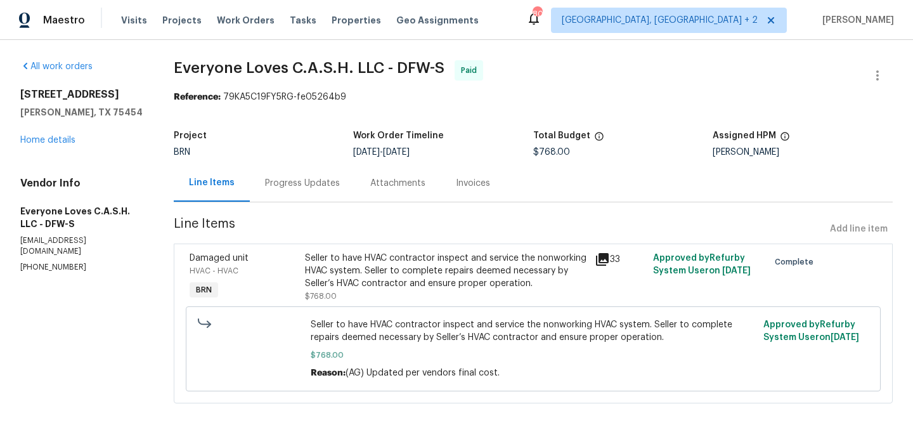
click at [318, 176] on div "Progress Updates" at bounding box center [302, 182] width 105 height 37
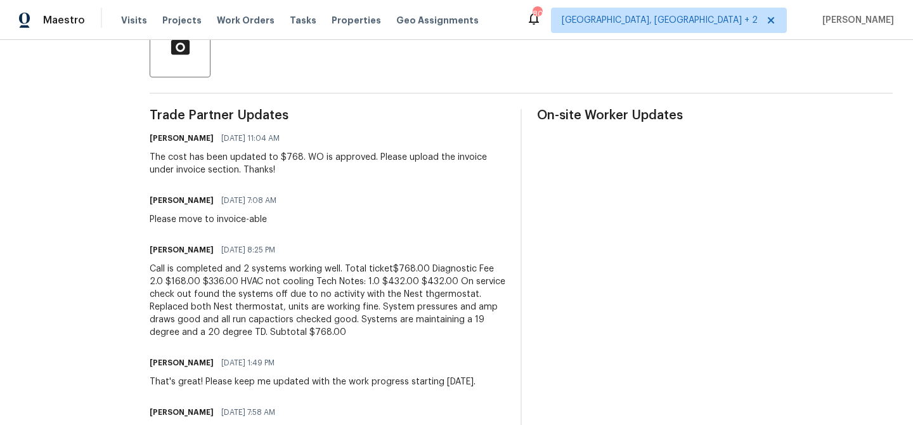
scroll to position [319, 0]
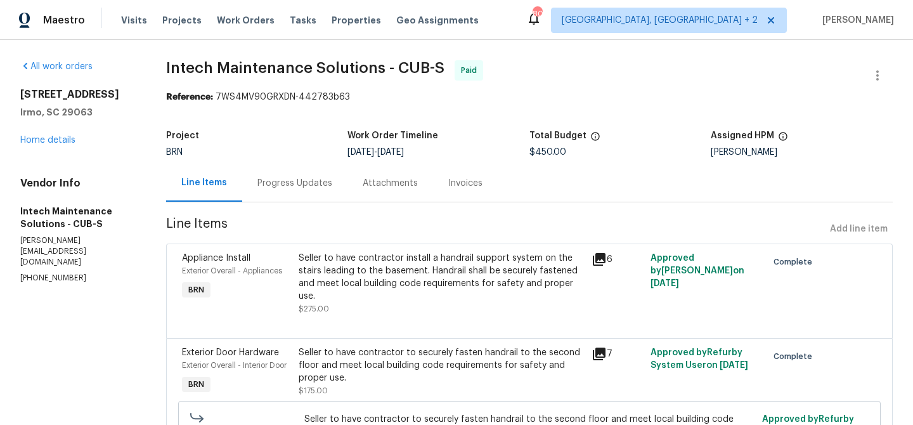
click at [280, 179] on div "Progress Updates" at bounding box center [294, 183] width 75 height 13
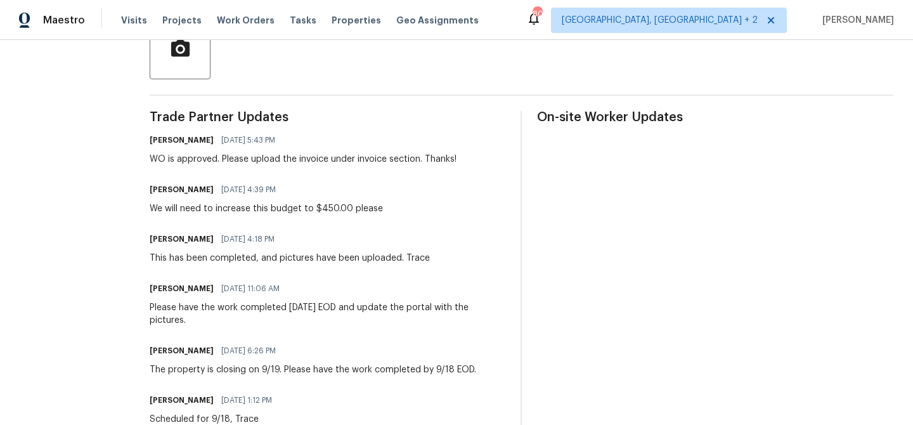
scroll to position [315, 0]
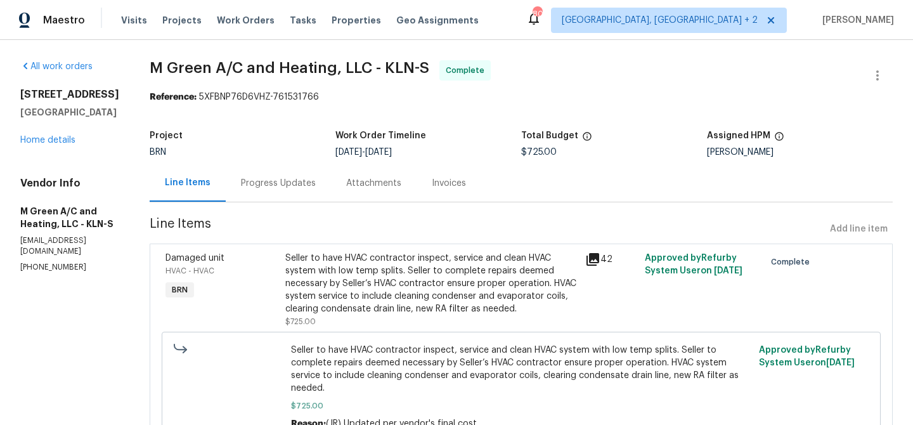
click at [303, 184] on div "Progress Updates" at bounding box center [278, 183] width 75 height 13
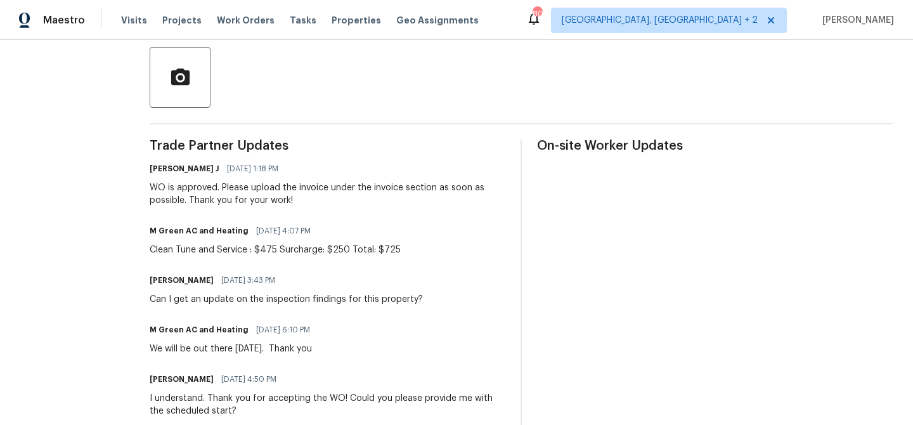
scroll to position [272, 0]
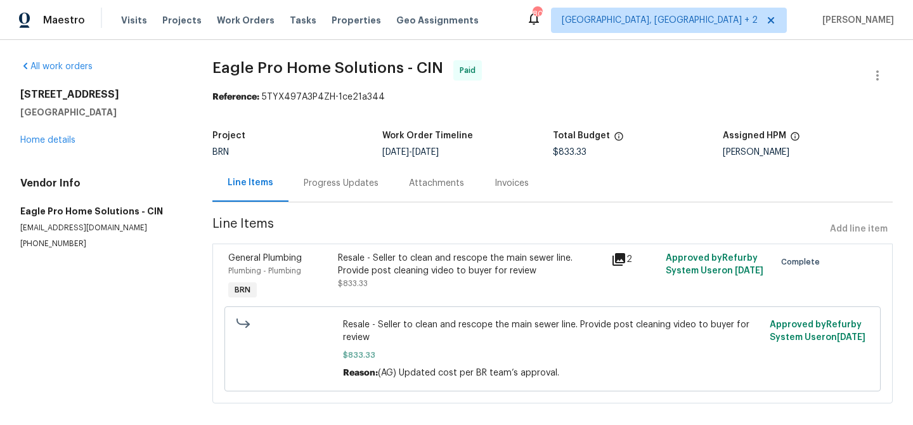
click at [327, 193] on div "Progress Updates" at bounding box center [340, 182] width 105 height 37
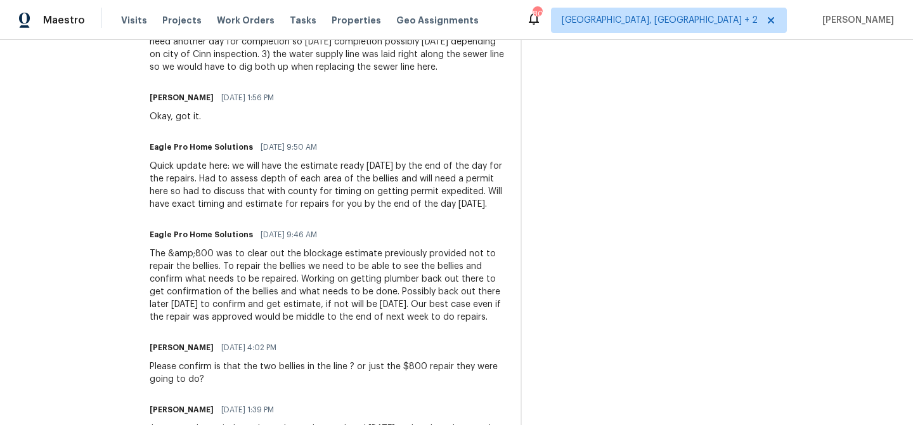
scroll to position [719, 0]
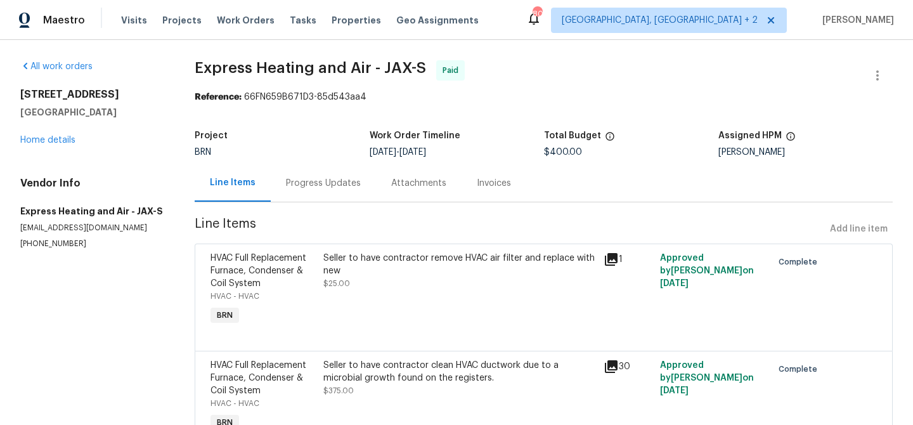
click at [316, 193] on div "Progress Updates" at bounding box center [323, 182] width 105 height 37
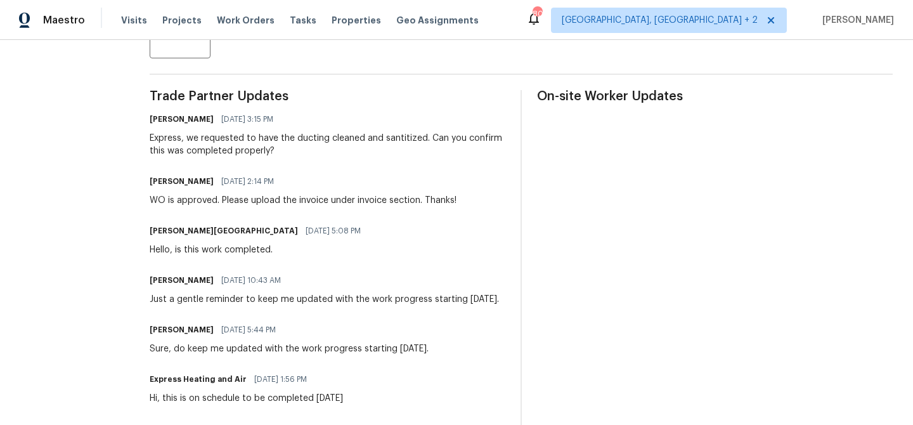
scroll to position [339, 0]
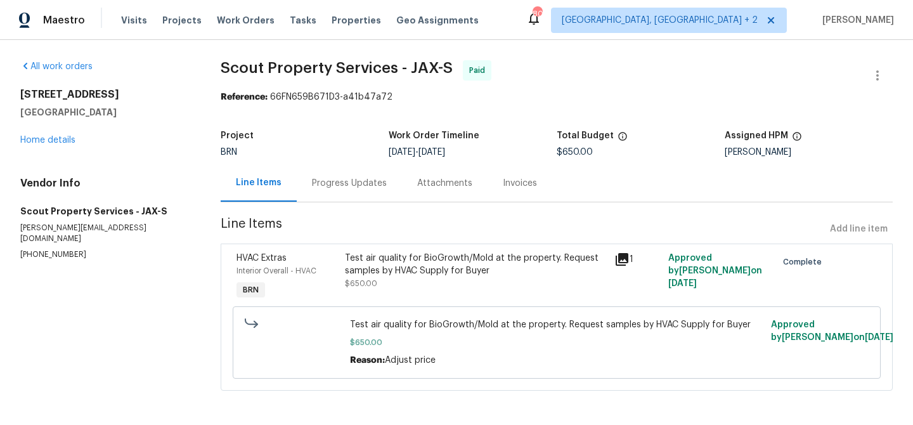
click at [355, 188] on div "Progress Updates" at bounding box center [349, 183] width 75 height 13
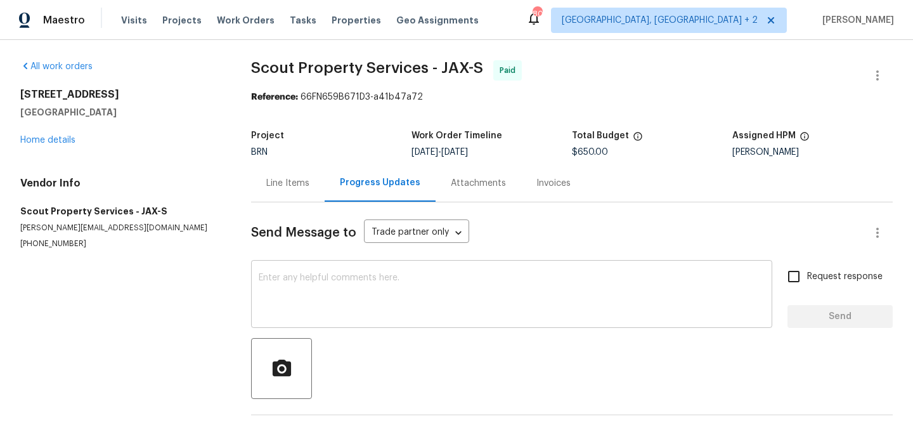
scroll to position [108, 0]
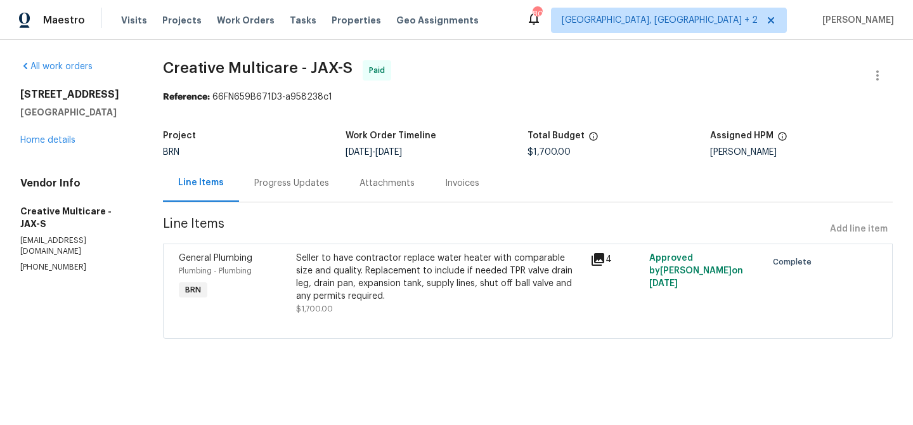
click at [316, 194] on div "Progress Updates" at bounding box center [291, 182] width 105 height 37
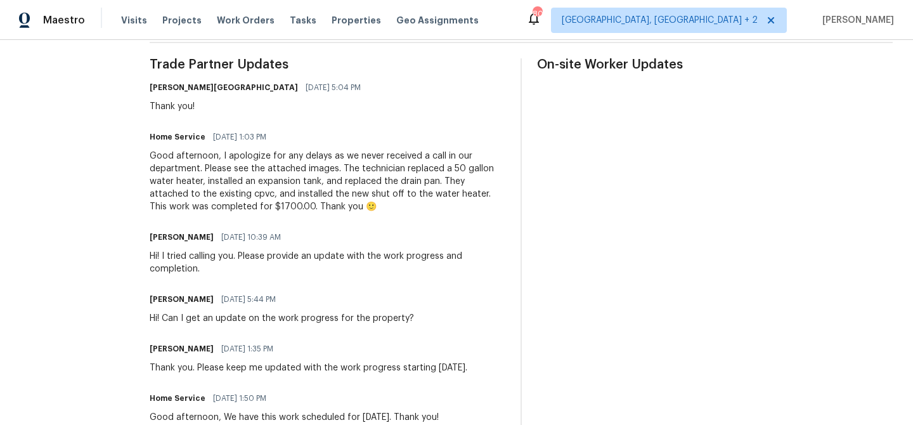
scroll to position [340, 0]
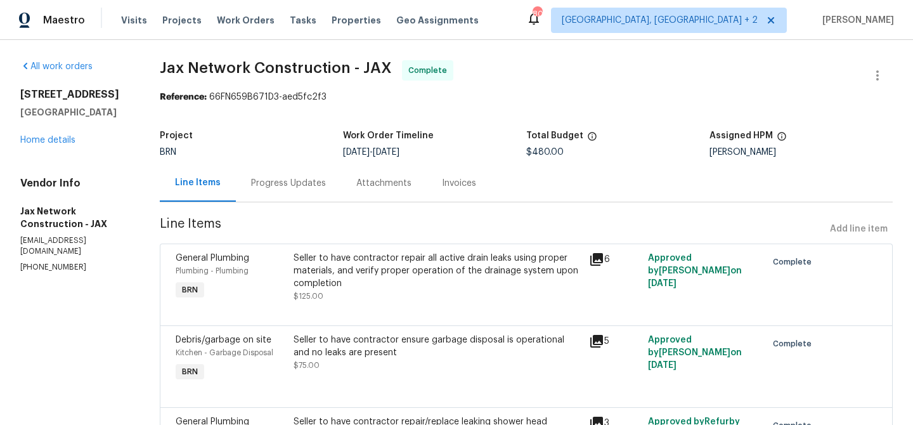
click at [224, 190] on div "Line Items" at bounding box center [198, 182] width 76 height 37
click at [266, 190] on div "Progress Updates" at bounding box center [288, 182] width 105 height 37
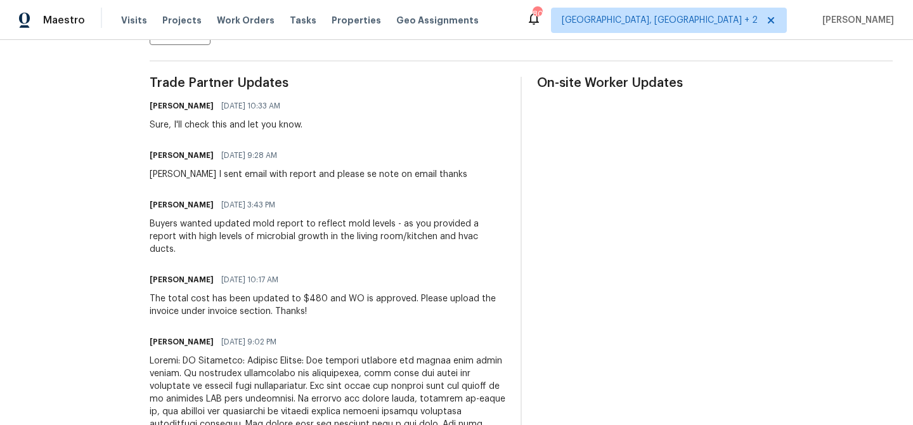
scroll to position [343, 0]
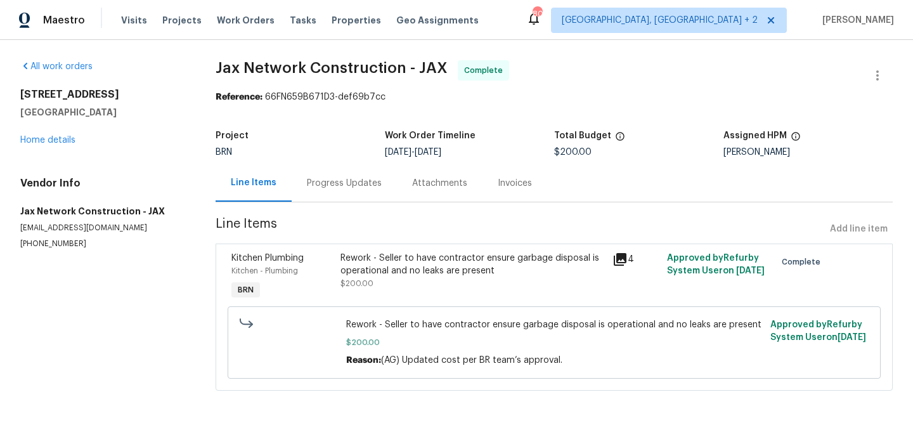
click at [319, 177] on div "Progress Updates" at bounding box center [344, 183] width 75 height 13
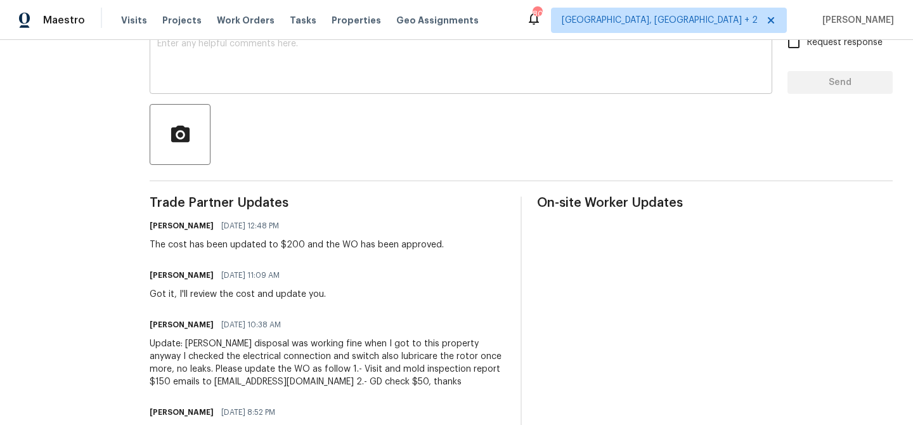
scroll to position [382, 0]
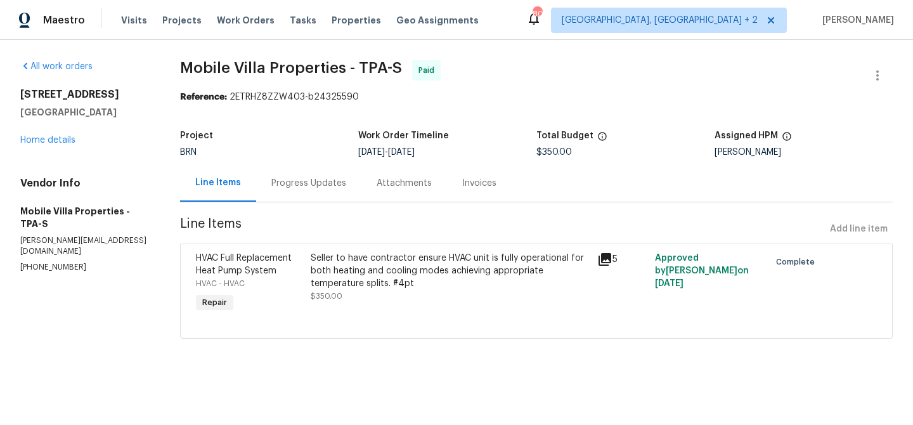
click at [309, 169] on div "Progress Updates" at bounding box center [308, 182] width 105 height 37
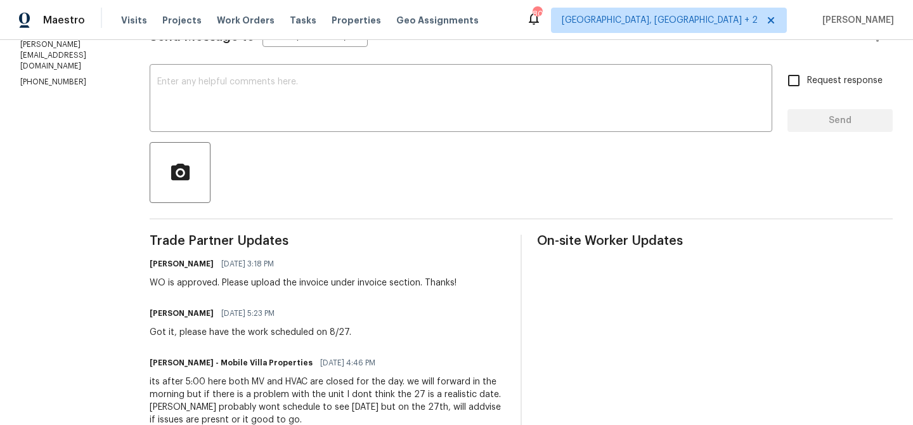
scroll to position [358, 0]
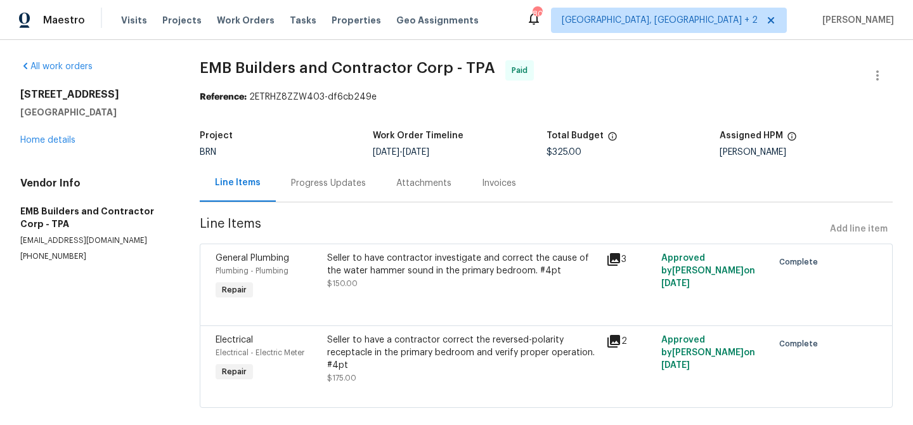
click at [324, 176] on div "Progress Updates" at bounding box center [328, 182] width 105 height 37
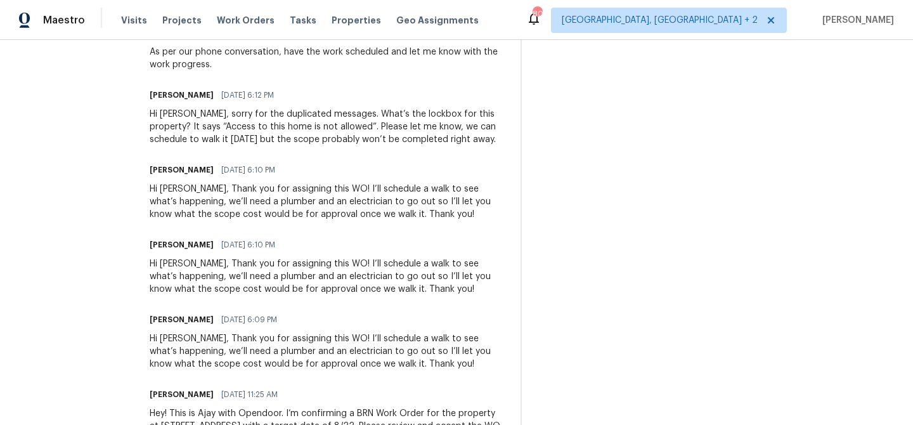
scroll to position [533, 0]
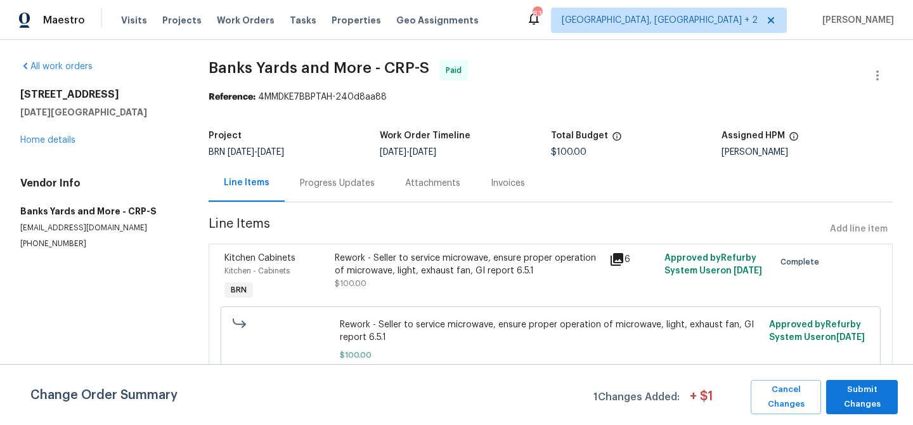
click at [329, 186] on div "Progress Updates" at bounding box center [337, 183] width 75 height 13
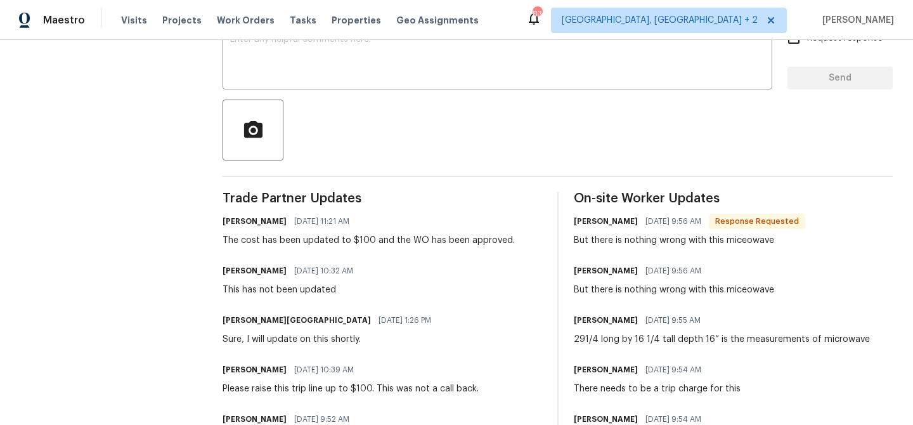
scroll to position [236, 0]
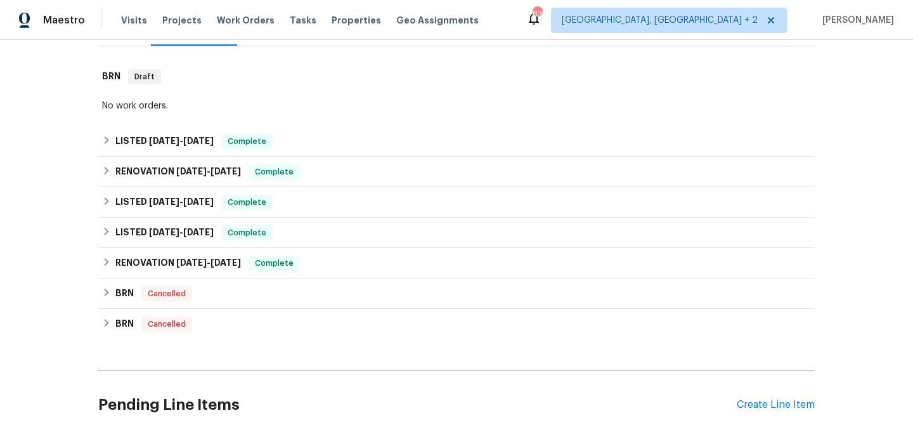
scroll to position [292, 0]
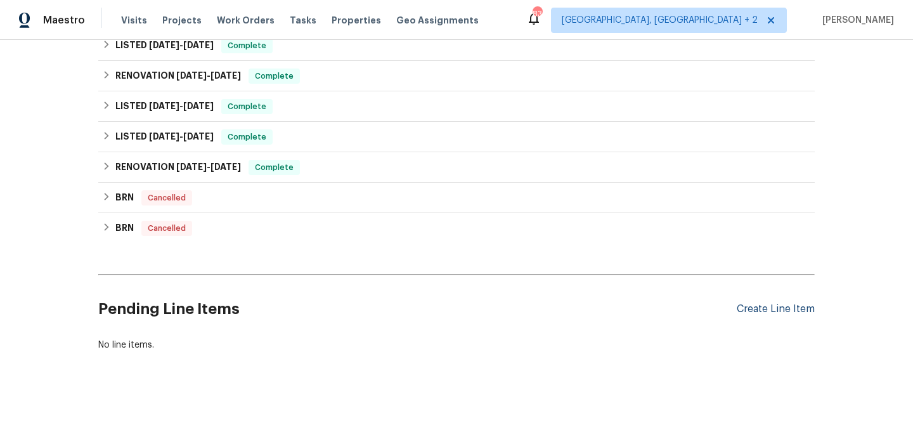
click at [753, 303] on div "Create Line Item" at bounding box center [776, 309] width 78 height 12
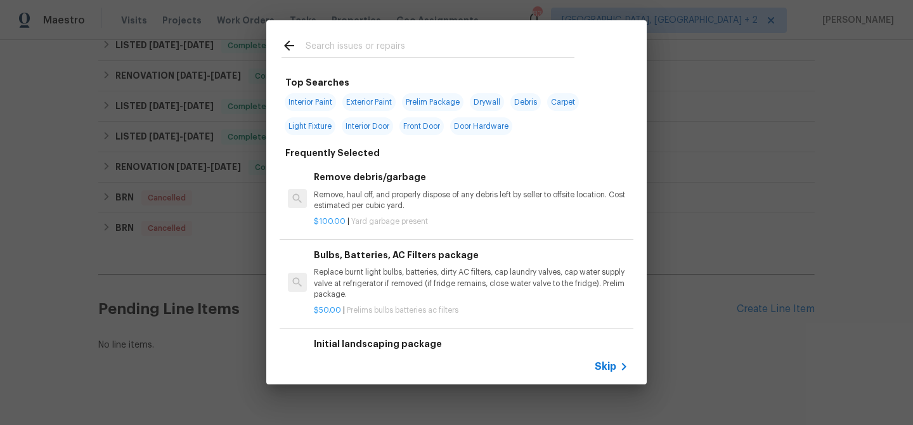
click at [604, 359] on div "Skip" at bounding box center [613, 366] width 37 height 15
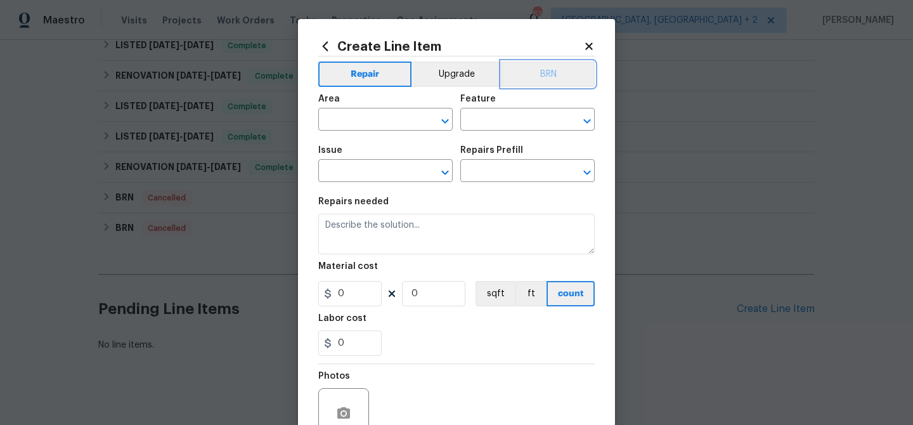
click at [548, 69] on button "BRN" at bounding box center [547, 73] width 93 height 25
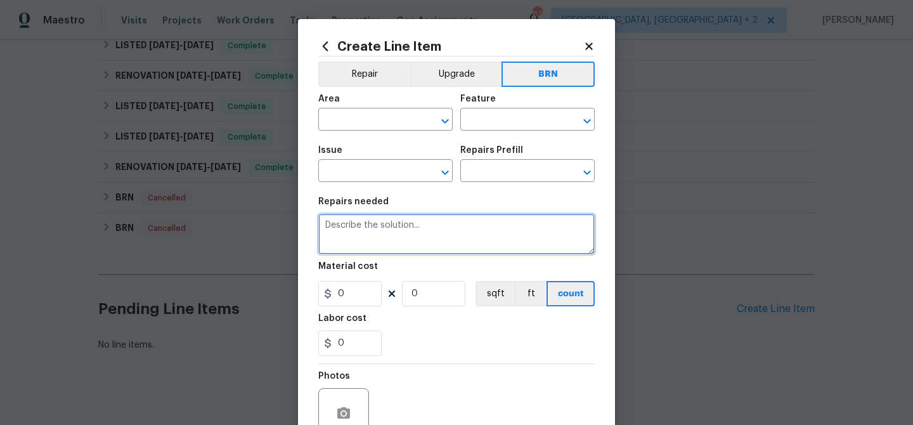
click at [446, 228] on textarea at bounding box center [456, 234] width 276 height 41
paste textarea "Seller to have pest control contractor perform termite treatment, provide a cle…"
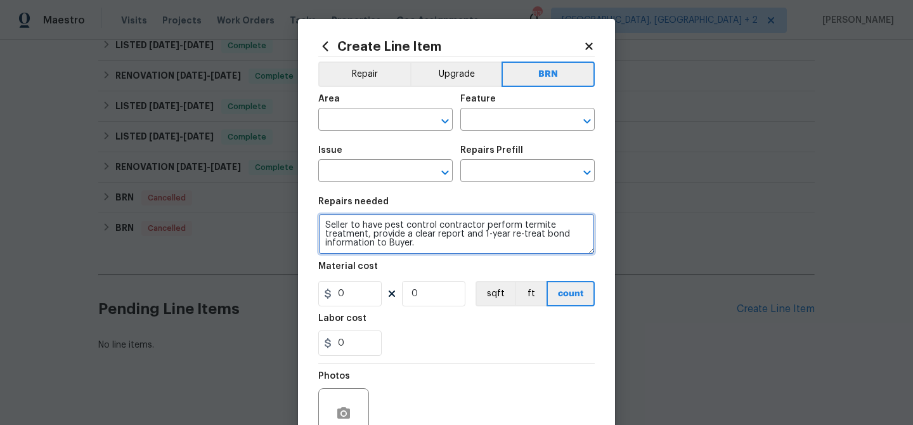
type textarea "Seller to have pest control contractor perform termite treatment, provide a cle…"
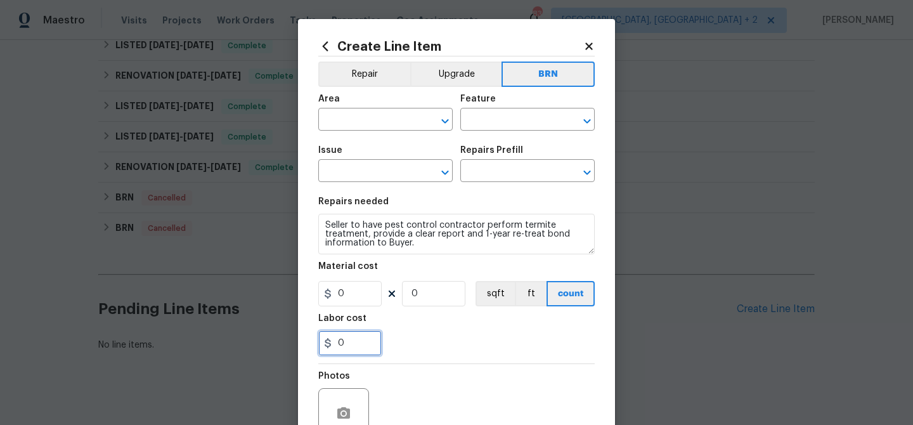
click at [358, 341] on input "0" at bounding box center [349, 342] width 63 height 25
type input "350"
click at [432, 302] on input "0" at bounding box center [433, 293] width 63 height 25
type input "1"
click at [333, 122] on input "text" at bounding box center [367, 121] width 99 height 20
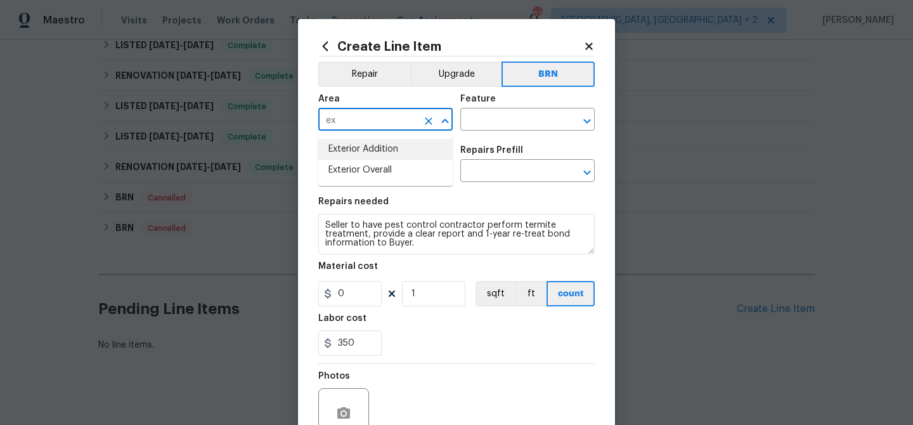
click at [361, 164] on li "Exterior Overall" at bounding box center [385, 170] width 134 height 21
type input "Exterior Overall"
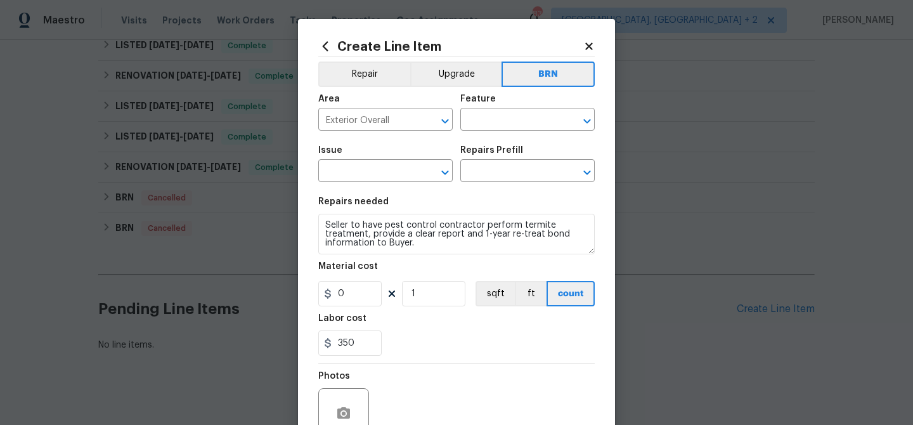
click at [453, 136] on div "Area Exterior Overall ​ Feature ​" at bounding box center [456, 112] width 276 height 51
click at [480, 120] on input "text" at bounding box center [509, 121] width 99 height 20
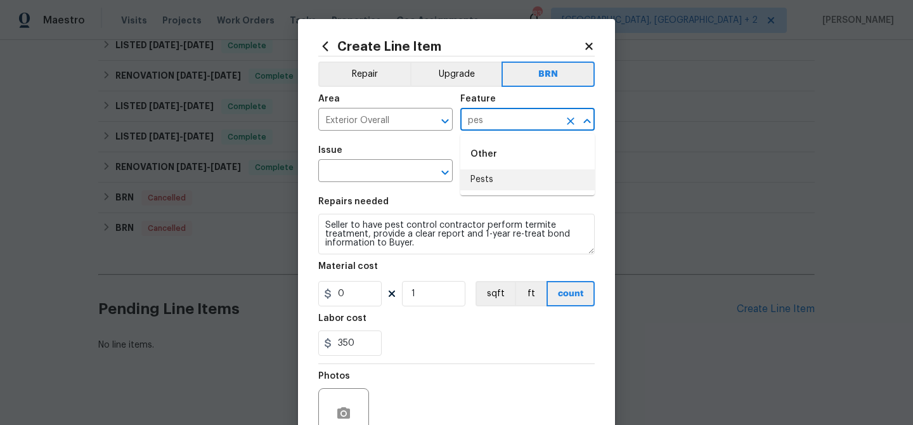
click at [482, 180] on li "Pests" at bounding box center [527, 179] width 134 height 21
type input "Pests"
click at [385, 176] on input "text" at bounding box center [367, 172] width 99 height 20
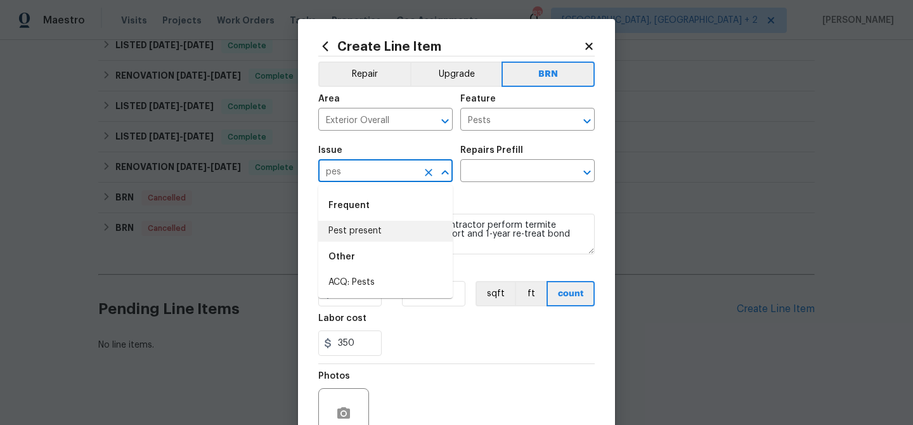
click at [377, 221] on li "Pest present" at bounding box center [385, 231] width 134 height 21
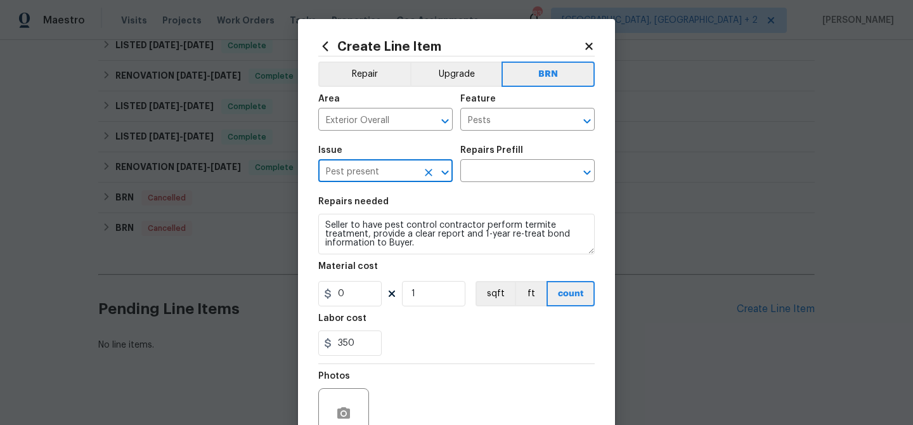
type input "Pest present"
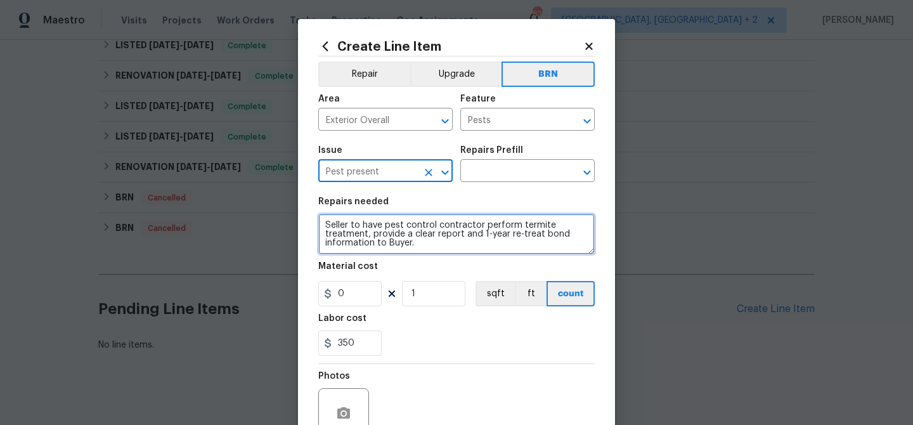
click at [377, 221] on textarea "Seller to have pest control contractor perform termite treatment, provide a cle…" at bounding box center [456, 234] width 276 height 41
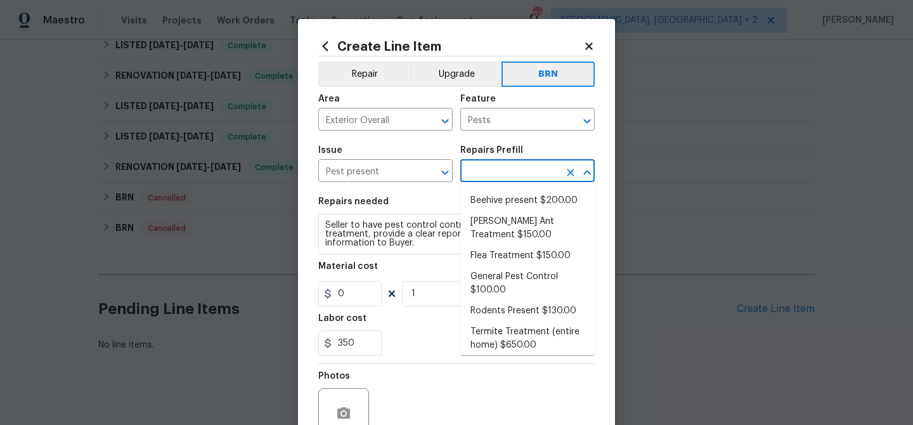
click at [477, 178] on input "text" at bounding box center [509, 172] width 99 height 20
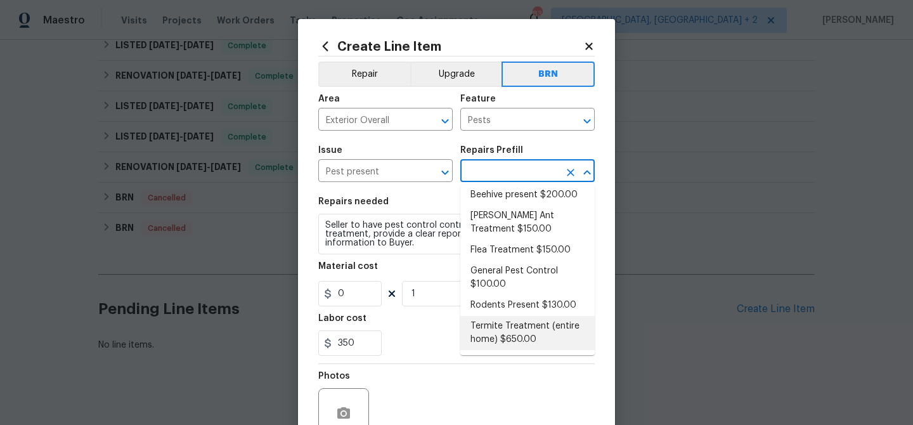
click at [495, 332] on li "Termite Treatment (entire home) $650.00" at bounding box center [527, 333] width 134 height 34
type input "Termite Treatment (entire home) $650.00"
type textarea "Treat for Termites - Perimeter Plus; to include trenching, drilling where neede…"
type input "650"
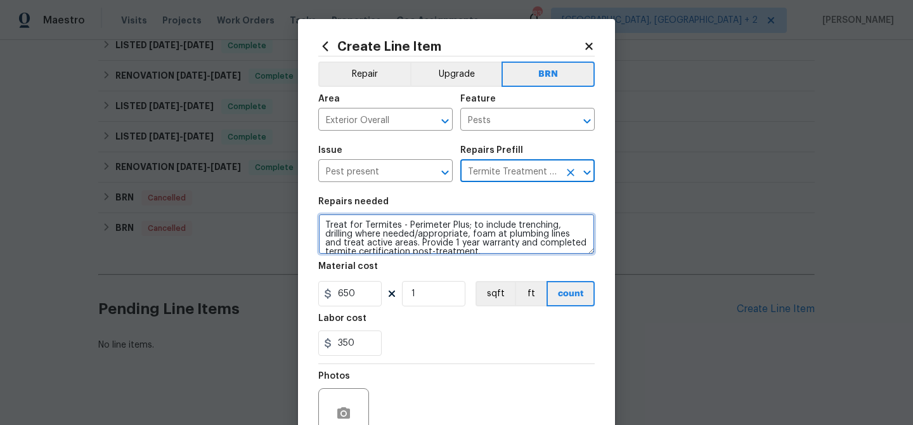
click at [414, 241] on textarea "Treat for Termites - Perimeter Plus; to include trenching, drilling where neede…" at bounding box center [456, 234] width 276 height 41
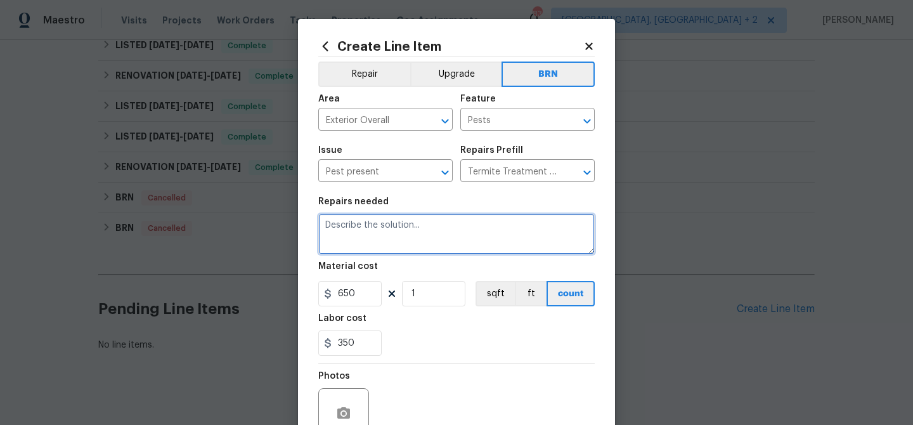
paste textarea "Seller to have pest control contractor perform termite treatment, provide a cle…"
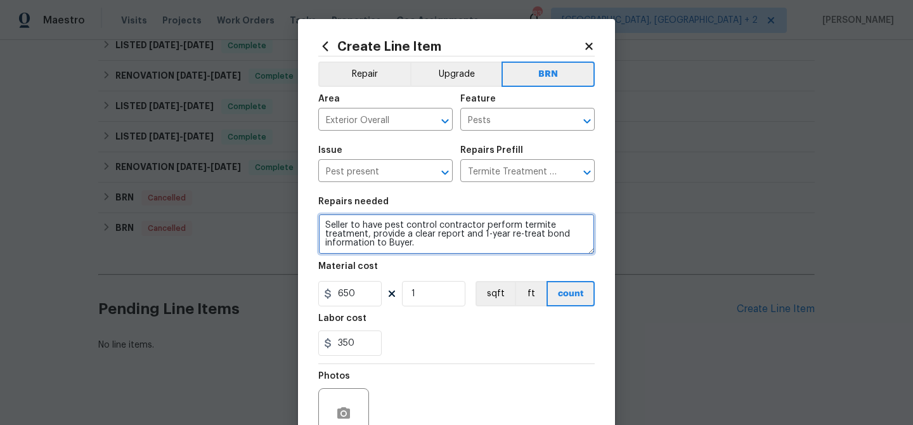
type textarea "Seller to have pest control contractor perform termite treatment, provide a cle…"
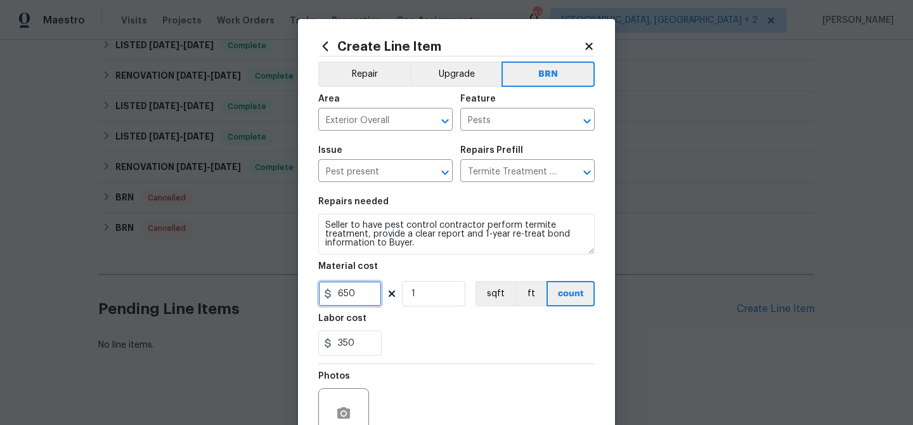
click at [368, 293] on input "650" at bounding box center [349, 293] width 63 height 25
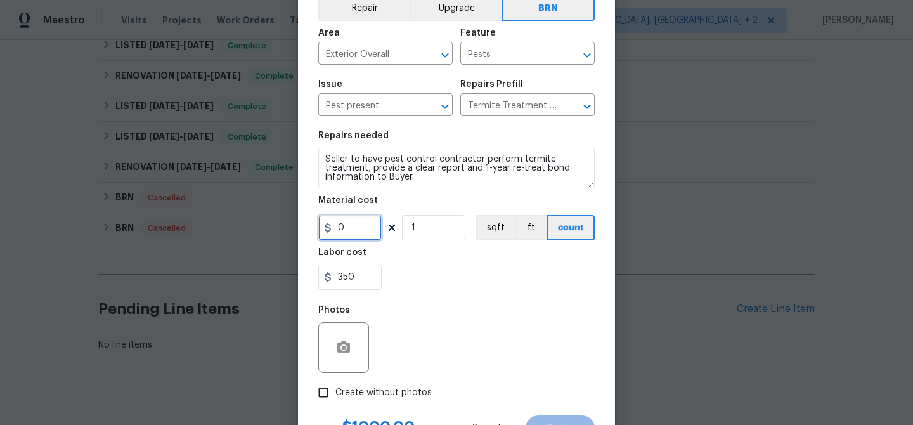
type input "0"
click at [335, 389] on input "Create without photos" at bounding box center [323, 392] width 24 height 24
checkbox input "true"
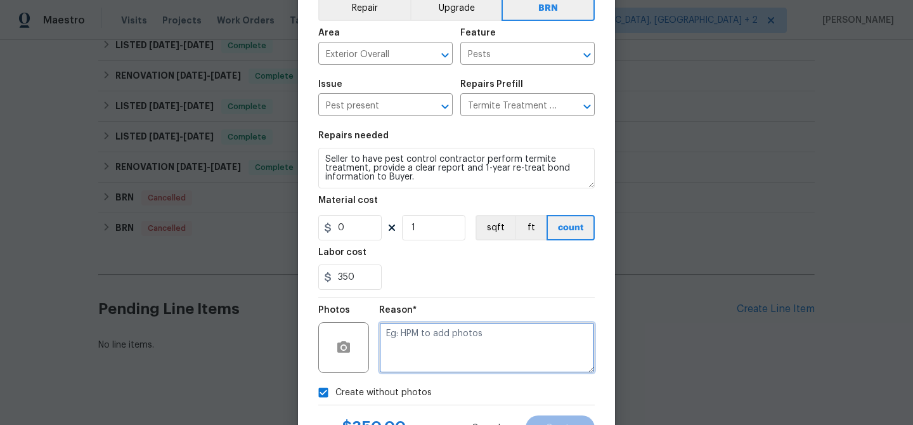
click at [445, 333] on textarea at bounding box center [487, 347] width 216 height 51
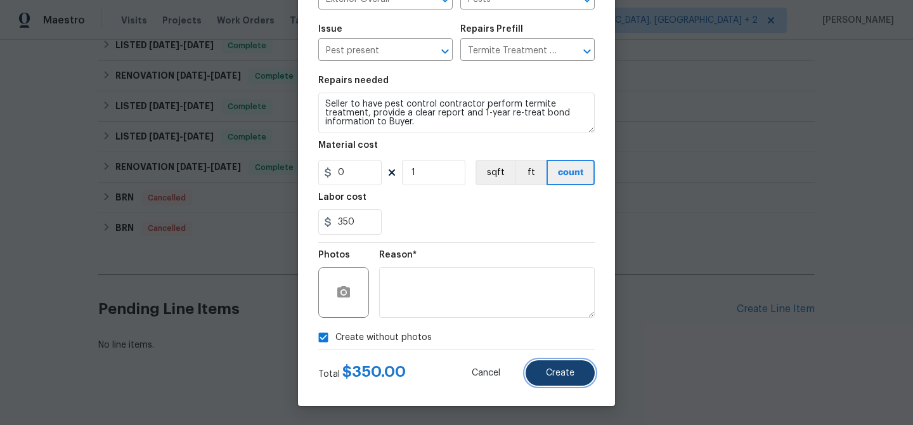
click at [558, 377] on button "Create" at bounding box center [559, 372] width 69 height 25
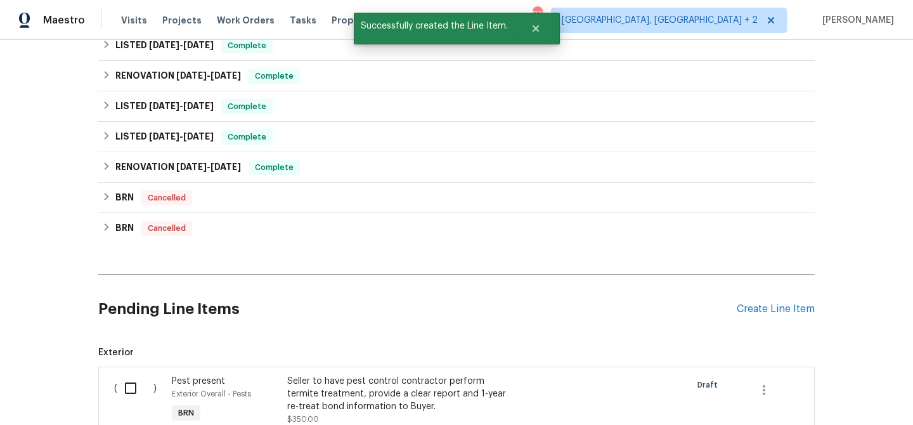
scroll to position [449, 0]
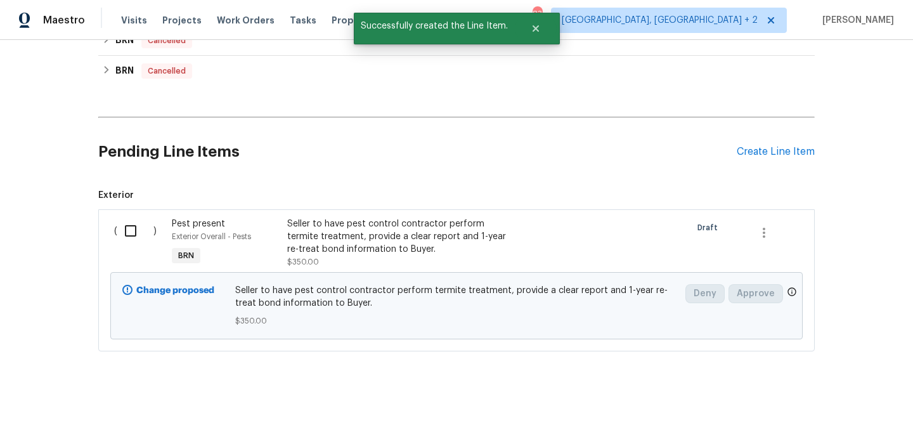
click at [129, 238] on div "( )" at bounding box center [139, 243] width 58 height 58
click at [126, 228] on input "checkbox" at bounding box center [135, 230] width 36 height 27
checkbox input "true"
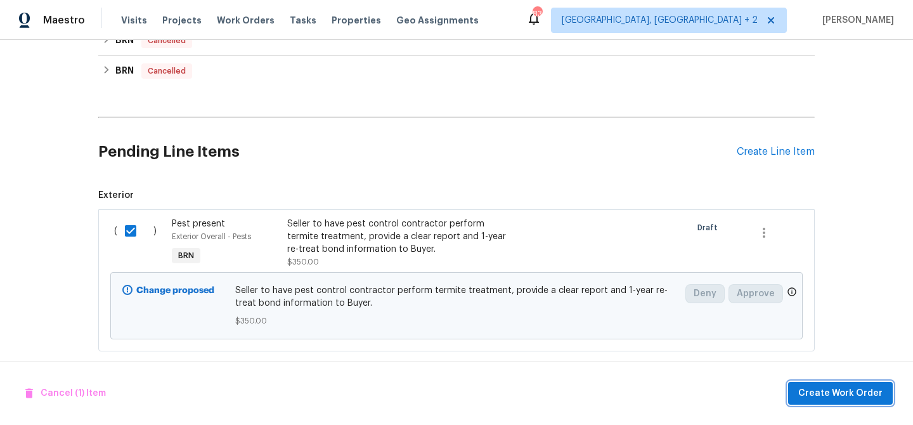
click at [823, 392] on span "Create Work Order" at bounding box center [840, 393] width 84 height 16
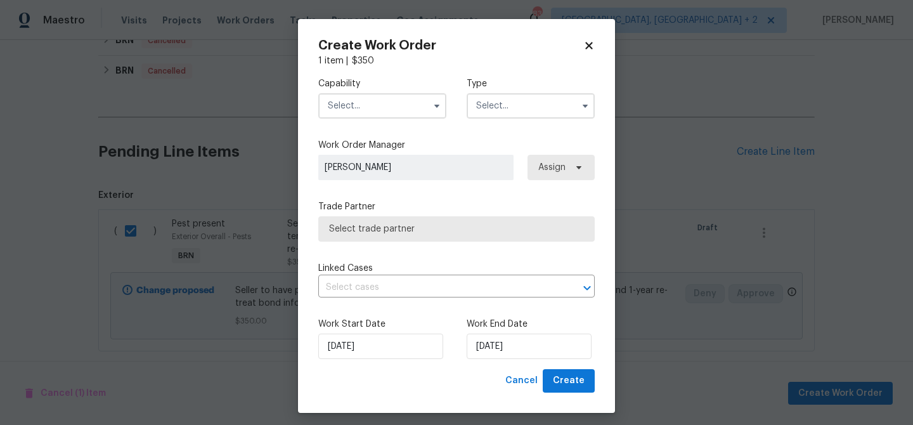
click at [380, 108] on input "text" at bounding box center [382, 105] width 128 height 25
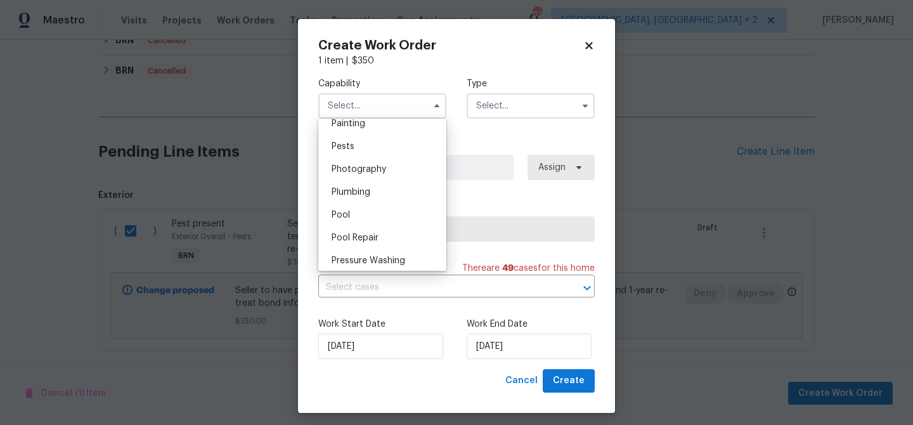
scroll to position [1078, 0]
click at [359, 145] on div "Pests" at bounding box center [382, 143] width 122 height 23
type input "Pests"
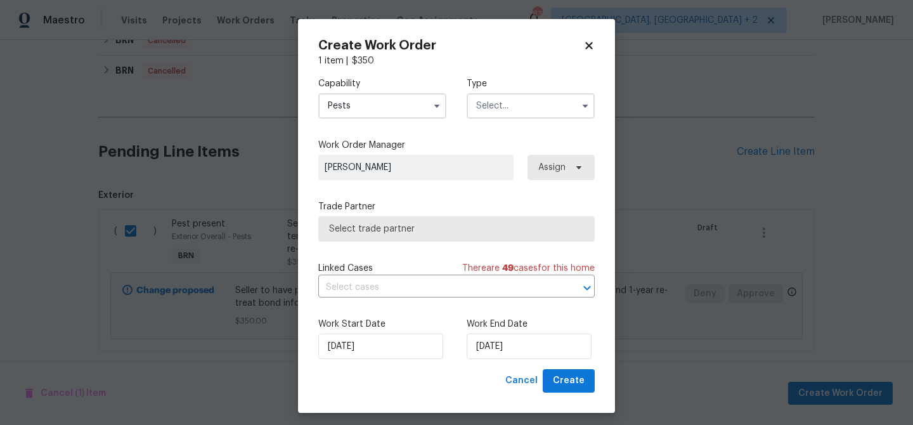
click at [473, 114] on input "text" at bounding box center [531, 105] width 128 height 25
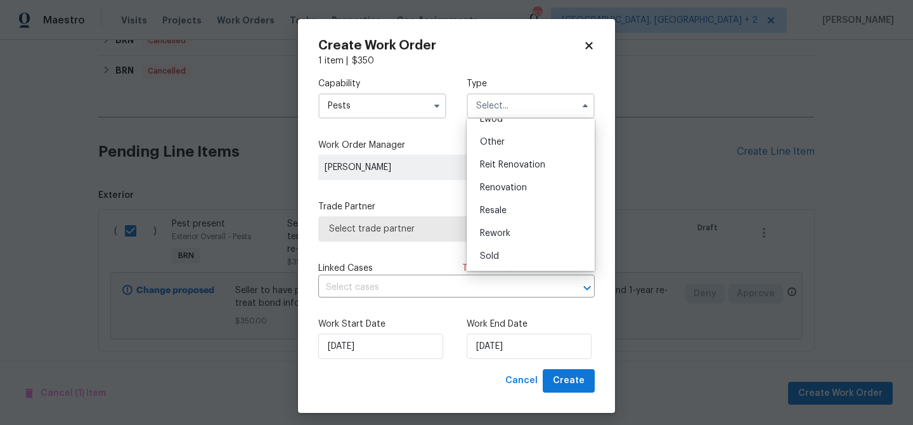
scroll to position [7, 0]
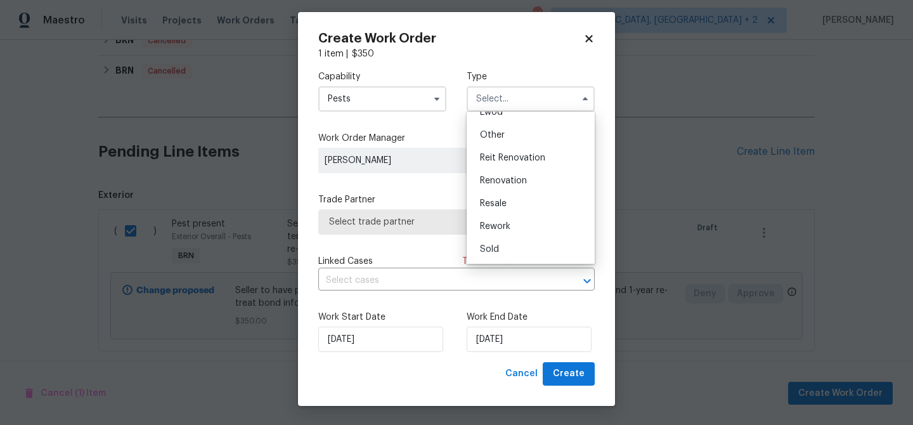
click at [498, 201] on span "Resale" at bounding box center [493, 203] width 27 height 9
type input "Resale"
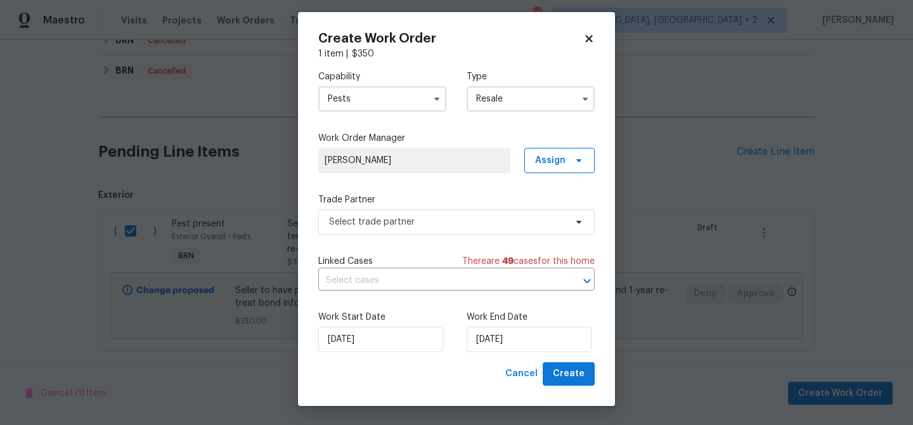
scroll to position [0, 0]
click at [377, 216] on span "Select trade partner" at bounding box center [447, 222] width 236 height 13
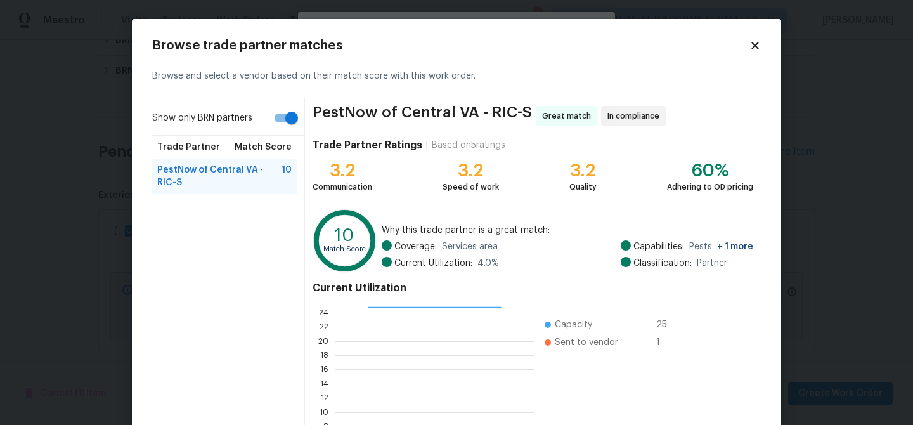
scroll to position [134, 0]
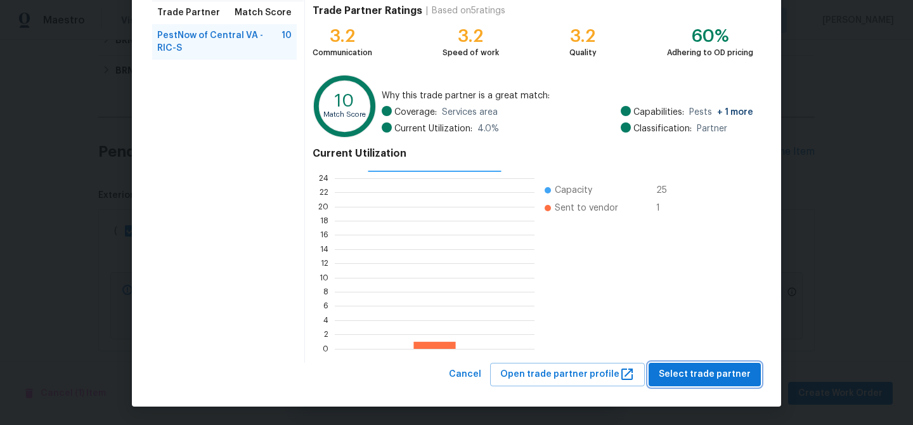
click at [673, 371] on span "Select trade partner" at bounding box center [705, 374] width 92 height 16
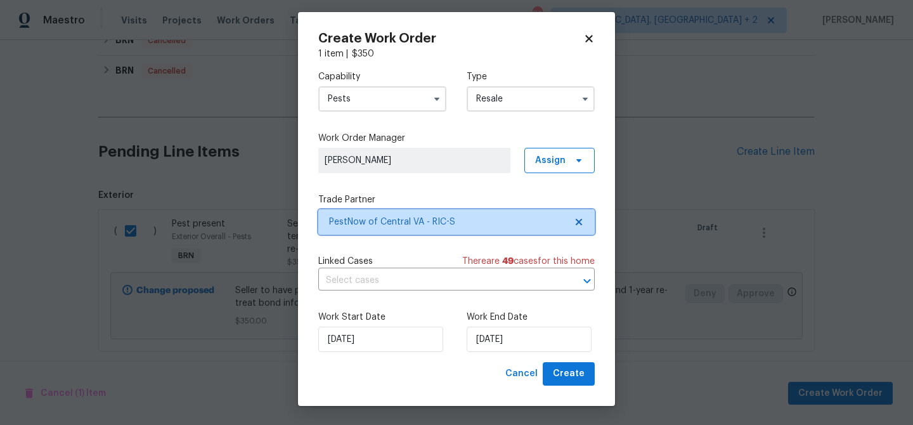
scroll to position [0, 0]
click at [436, 274] on input "text" at bounding box center [438, 281] width 241 height 20
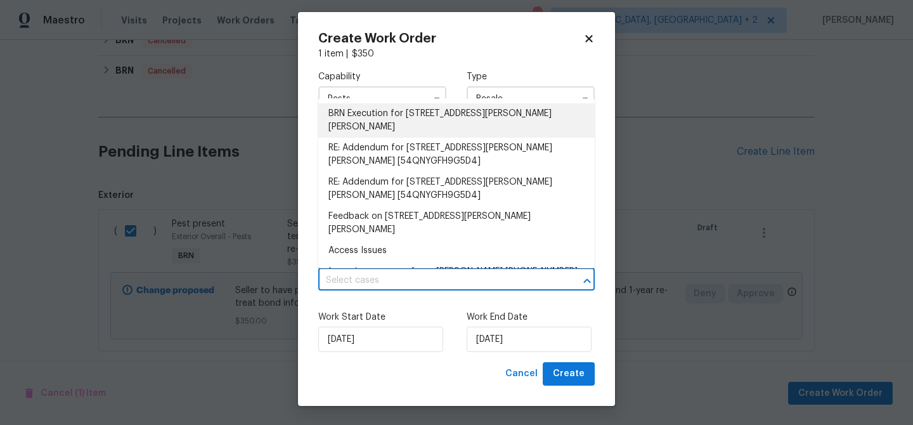
click at [378, 106] on li "BRN Execution for [STREET_ADDRESS][PERSON_NAME][PERSON_NAME]" at bounding box center [456, 120] width 276 height 34
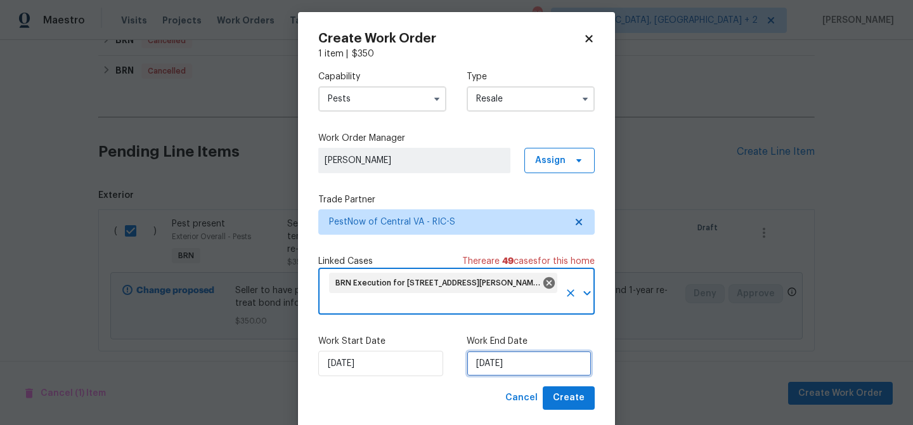
click at [490, 363] on input "[DATE]" at bounding box center [529, 363] width 125 height 25
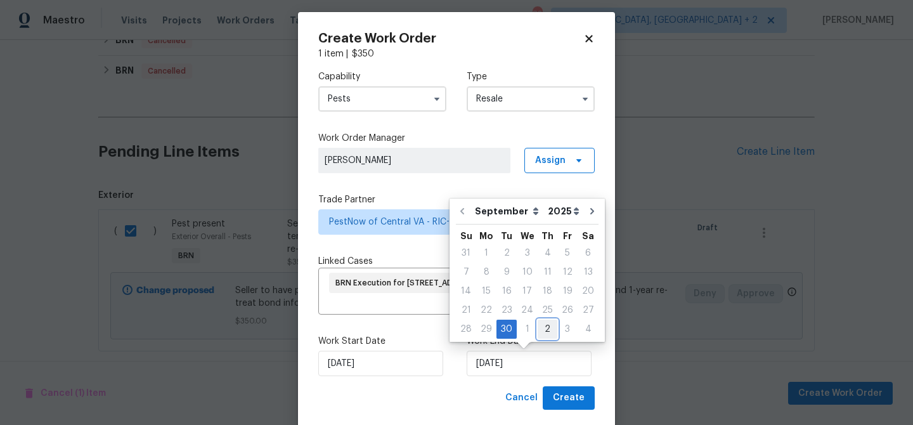
click at [543, 328] on div "2" at bounding box center [548, 329] width 20 height 18
type input "[DATE]"
select select "9"
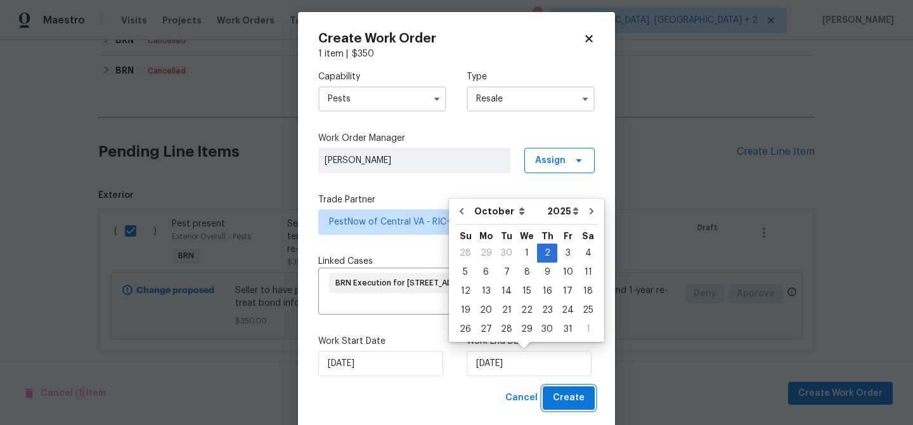
click at [558, 399] on span "Create" at bounding box center [569, 398] width 32 height 16
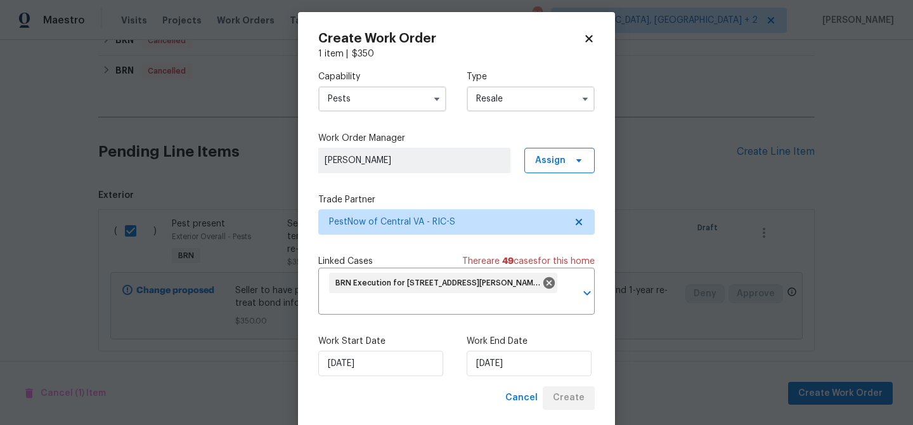
checkbox input "false"
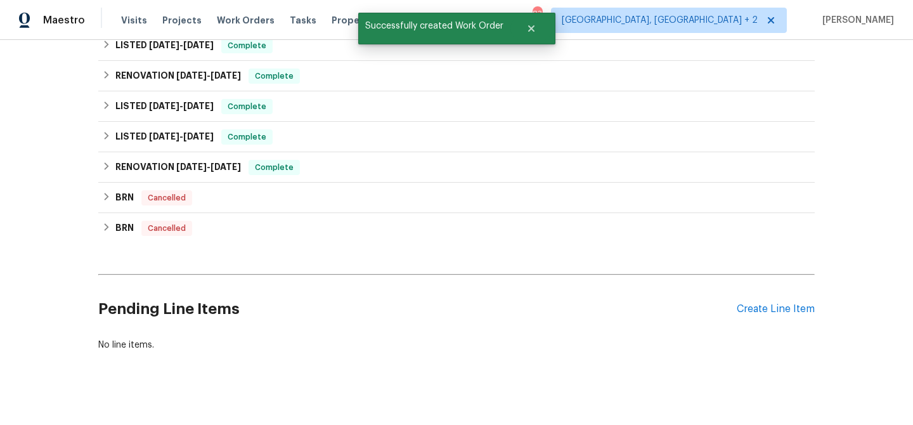
scroll to position [117, 0]
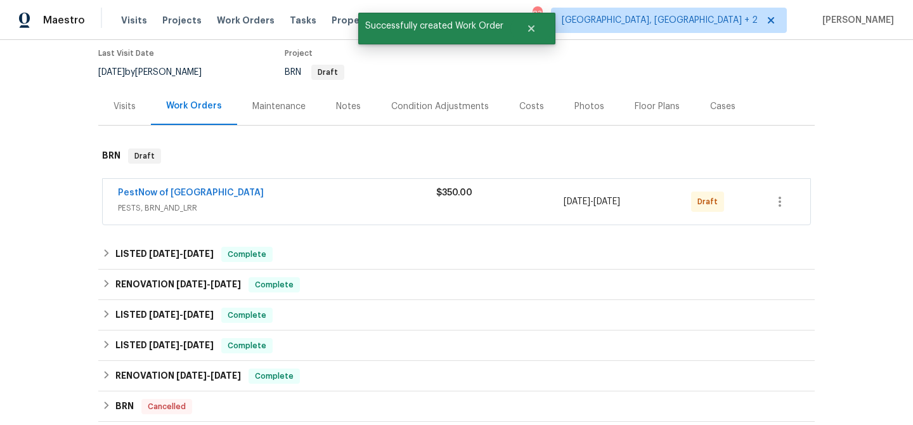
click at [141, 186] on span "PestNow of [GEOGRAPHIC_DATA]" at bounding box center [191, 192] width 146 height 13
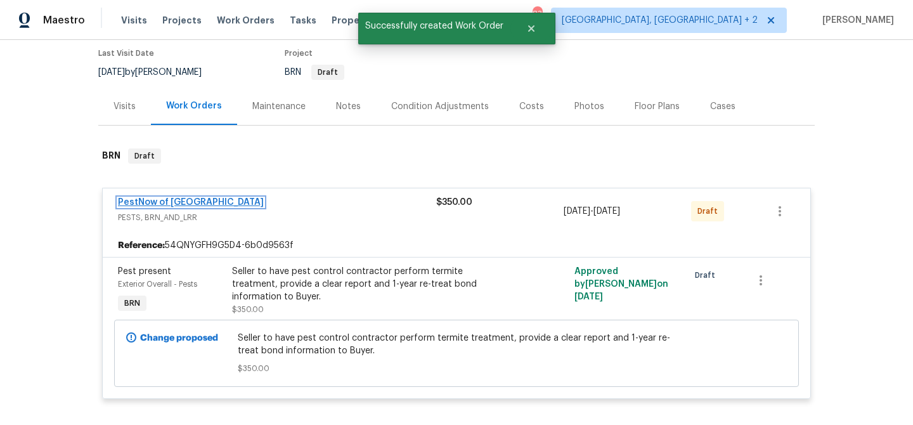
click at [132, 198] on link "PestNow of [GEOGRAPHIC_DATA]" at bounding box center [191, 202] width 146 height 9
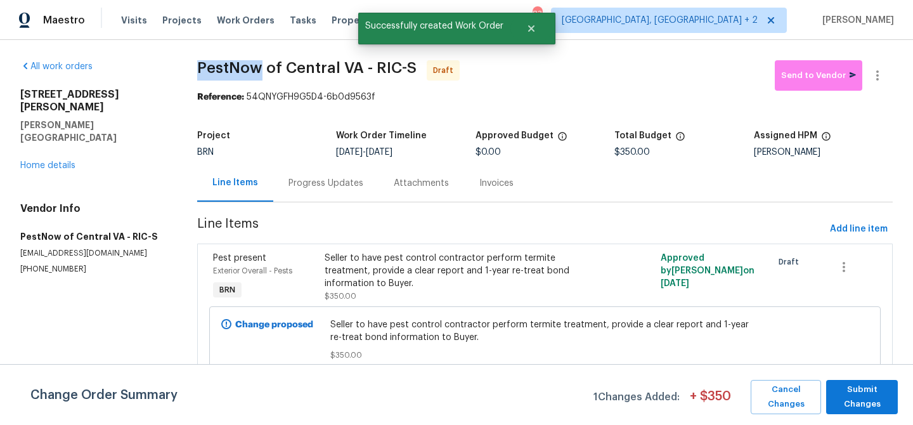
drag, startPoint x: 189, startPoint y: 70, endPoint x: 257, endPoint y: 68, distance: 68.5
click at [257, 68] on div "All work orders [STREET_ADDRESS][PERSON_NAME][PERSON_NAME] Home details Vendor …" at bounding box center [456, 230] width 913 height 381
copy span "PestNow"
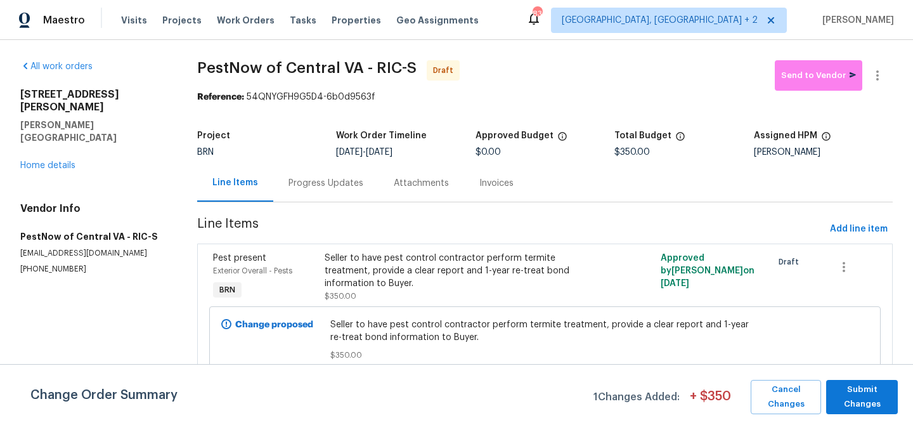
click at [382, 70] on span "PestNow of Central VA - RIC-S" at bounding box center [306, 67] width 219 height 15
drag, startPoint x: 190, startPoint y: 61, endPoint x: 257, endPoint y: 65, distance: 66.6
click at [257, 65] on div "All work orders [STREET_ADDRESS][PERSON_NAME][PERSON_NAME] Home details Vendor …" at bounding box center [456, 230] width 913 height 381
copy span "PestNow"
click at [332, 167] on div "Progress Updates" at bounding box center [325, 182] width 105 height 37
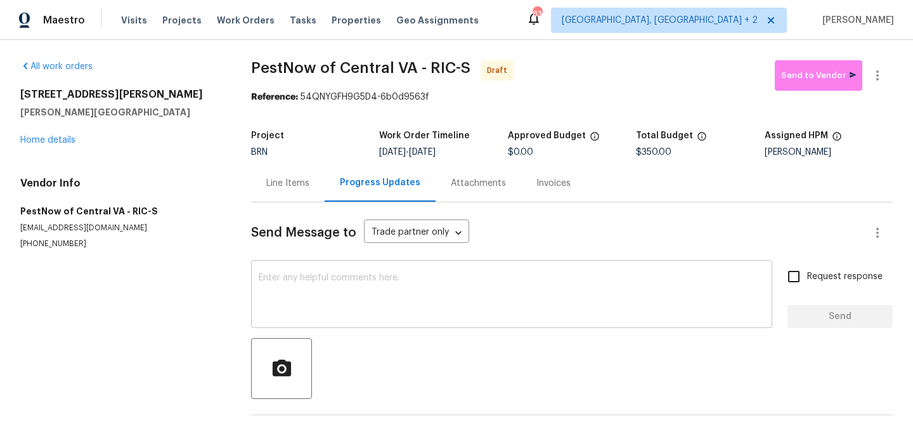
click at [345, 281] on textarea at bounding box center [512, 295] width 506 height 44
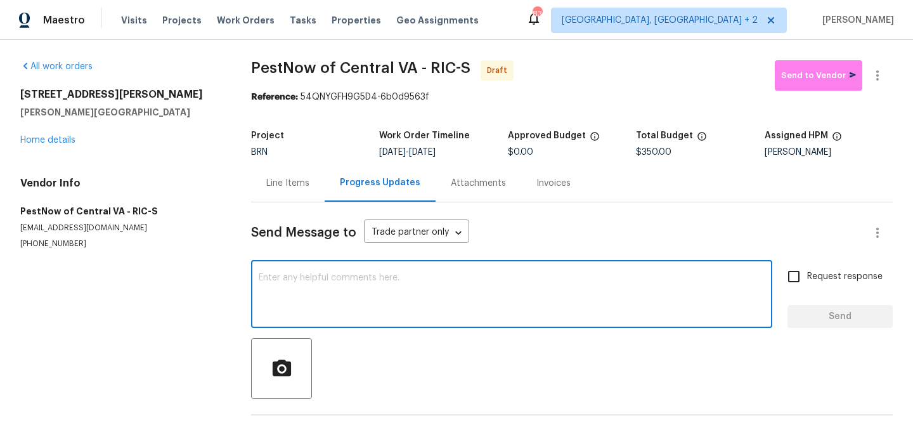
paste textarea "Hi, I'm Ananthi from Opendoor. Just wanted to check if you received the WO for …"
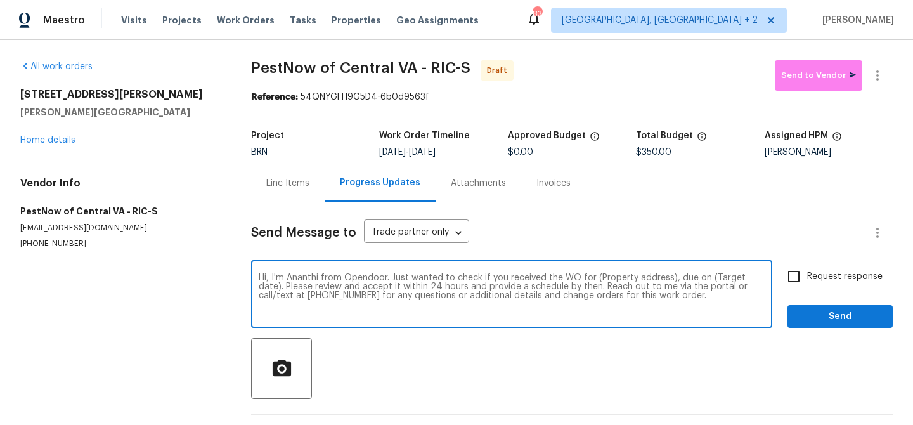
drag, startPoint x: 667, startPoint y: 280, endPoint x: 591, endPoint y: 276, distance: 76.2
click at [591, 276] on textarea "Hi, I'm Ananthi from Opendoor. Just wanted to check if you received the WO for …" at bounding box center [512, 295] width 506 height 44
paste textarea "[STREET_ADDRESS][PERSON_NAME][PERSON_NAME]"
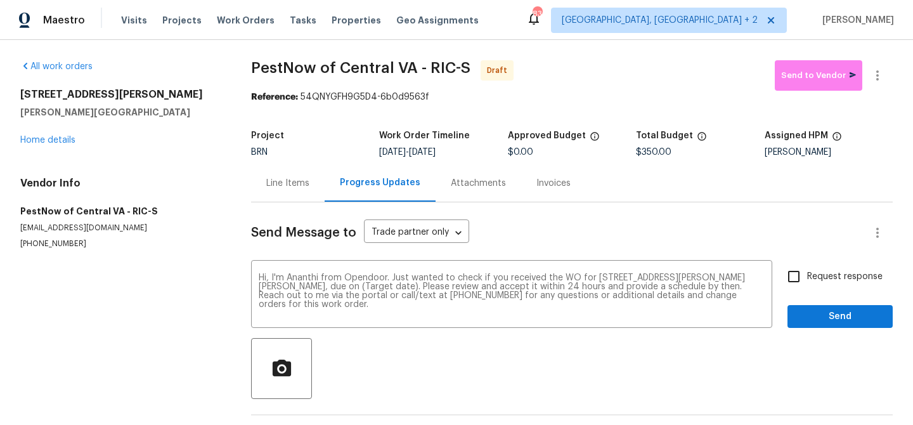
drag, startPoint x: 430, startPoint y: 151, endPoint x: 486, endPoint y: 151, distance: 55.8
click at [486, 151] on div "[DATE] - [DATE]" at bounding box center [443, 152] width 128 height 9
copy span "[DATE]"
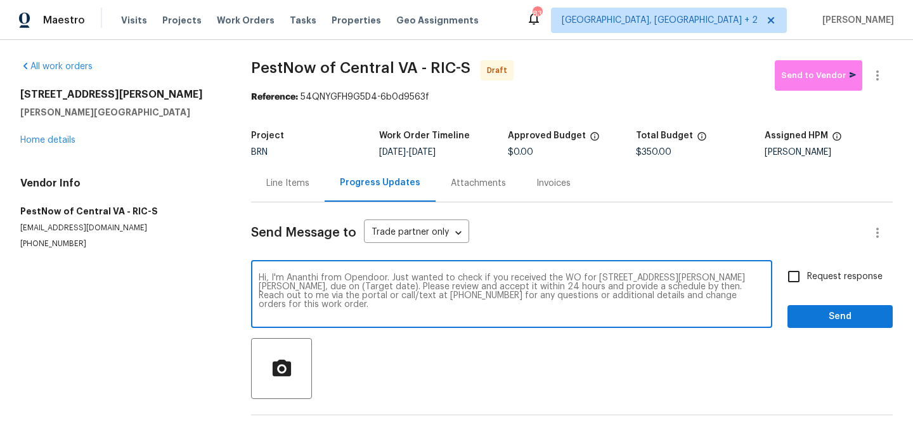
drag, startPoint x: 325, startPoint y: 286, endPoint x: 272, endPoint y: 286, distance: 53.2
click at [272, 286] on textarea "Hi, I'm Ananthi from Opendoor. Just wanted to check if you received the WO for …" at bounding box center [512, 295] width 506 height 44
paste textarea "[DATE]"
type textarea "Hi, I'm Ananthi from Opendoor. Just wanted to check if you received the WO for …"
click at [790, 283] on input "Request response" at bounding box center [793, 276] width 27 height 27
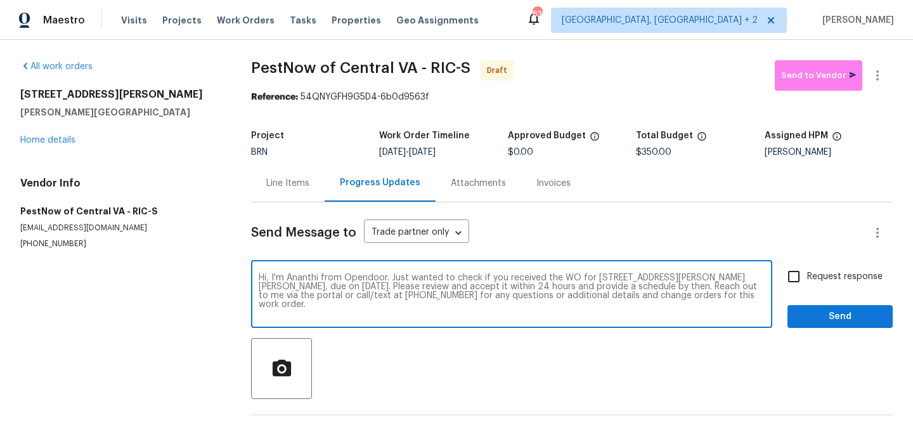
checkbox input "true"
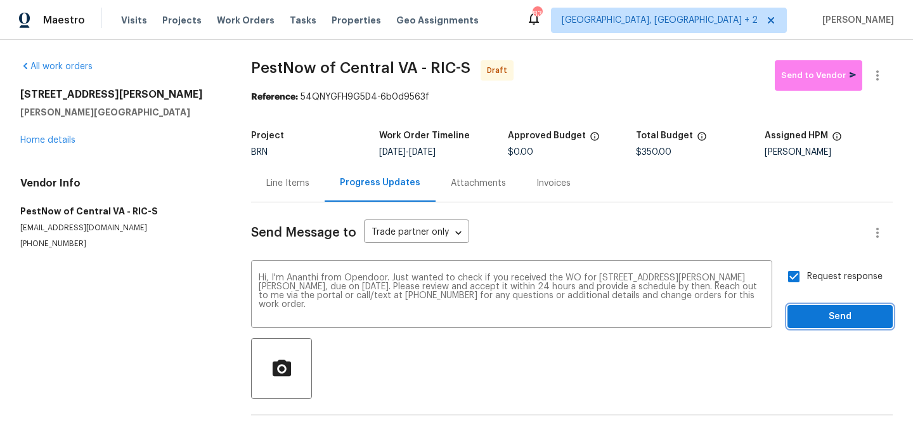
click at [798, 320] on span "Send" at bounding box center [839, 317] width 85 height 16
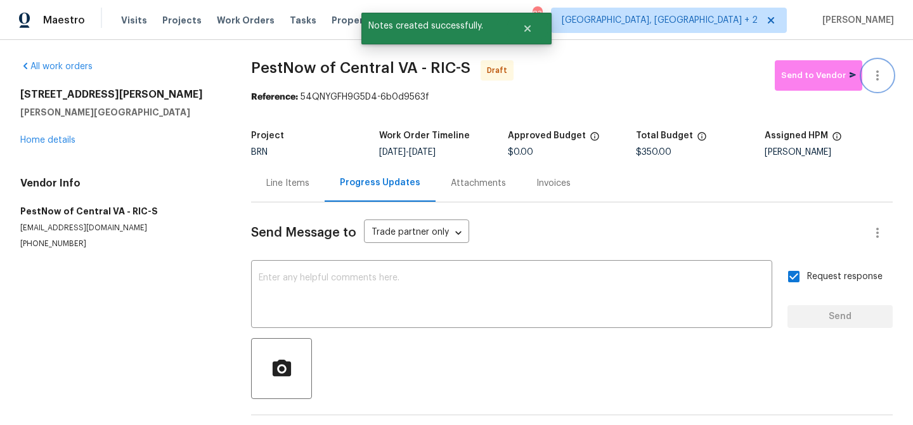
click at [880, 67] on button "button" at bounding box center [877, 75] width 30 height 30
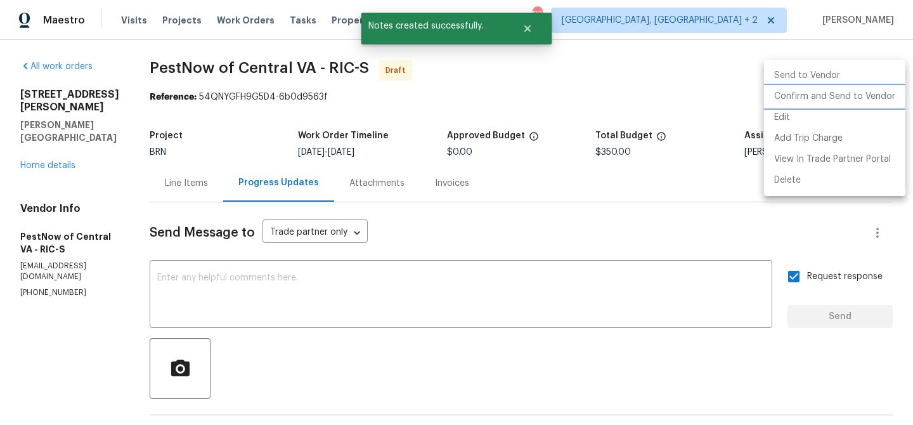
click at [810, 105] on li "Confirm and Send to Vendor" at bounding box center [834, 96] width 141 height 21
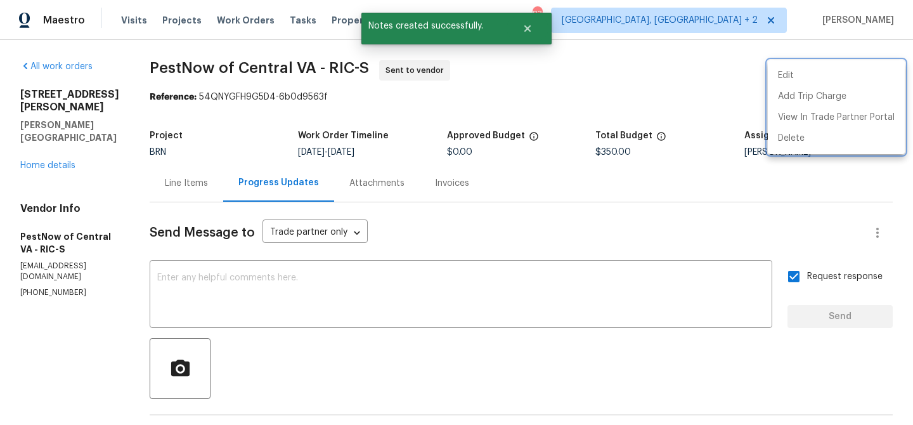
click at [233, 105] on div at bounding box center [456, 212] width 913 height 425
